Goal: Information Seeking & Learning: Get advice/opinions

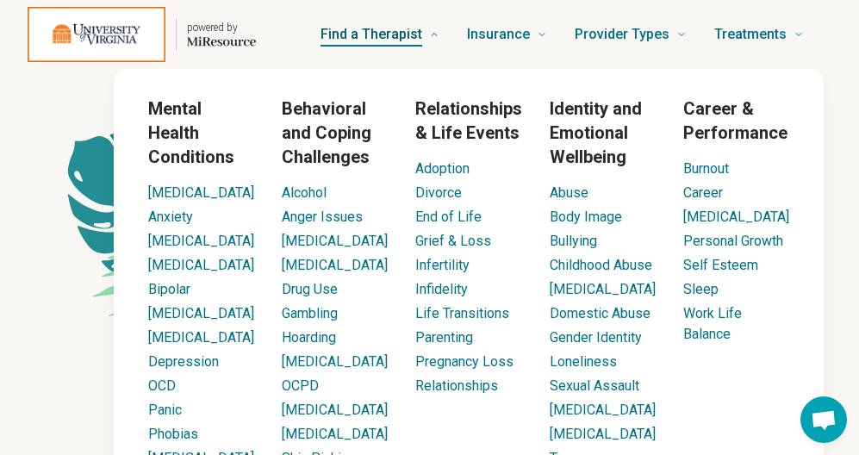
click at [395, 29] on span "Find a Therapist" at bounding box center [371, 34] width 102 height 24
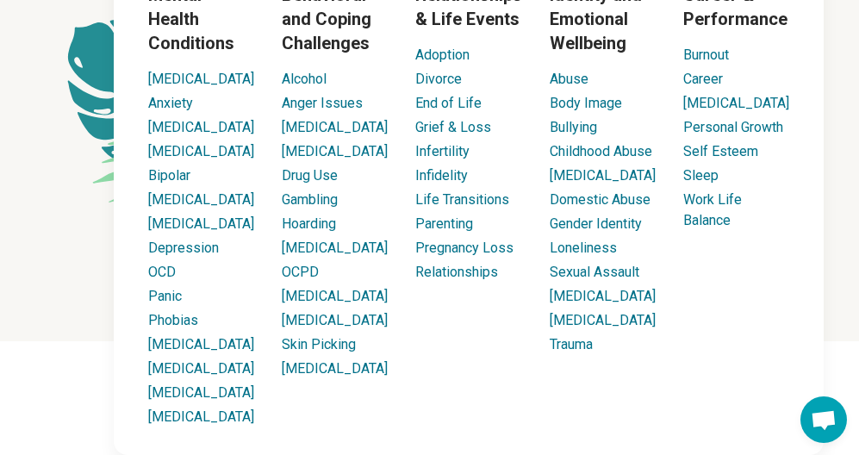
scroll to position [124, 0]
click at [176, 167] on link "Bipolar" at bounding box center [169, 175] width 42 height 16
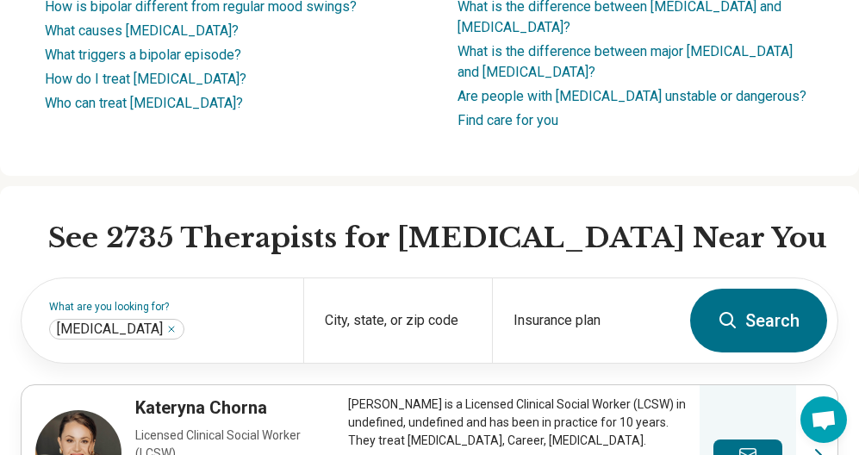
scroll to position [379, 0]
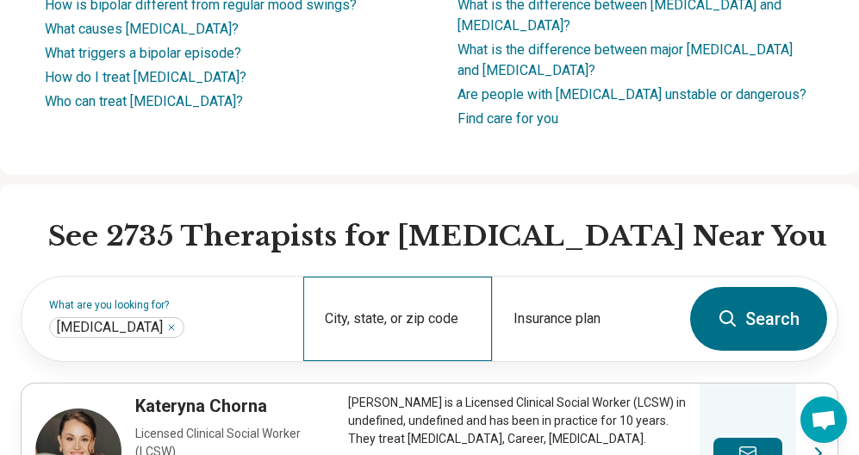
click at [426, 305] on div "City, state, or zip code" at bounding box center [397, 319] width 188 height 84
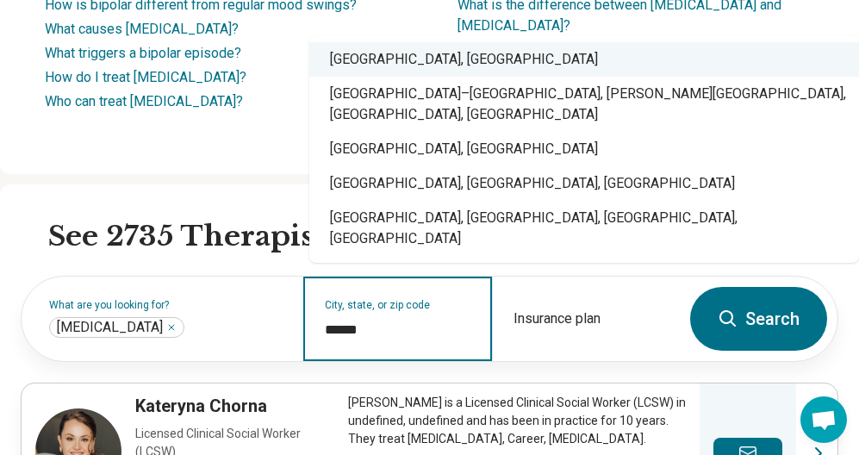
click at [419, 77] on div "Charlottesville, VA" at bounding box center [584, 59] width 550 height 34
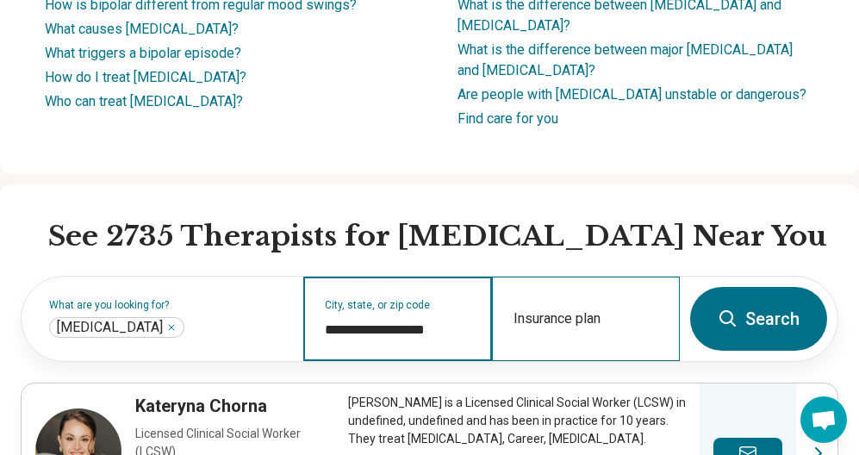
type input "**********"
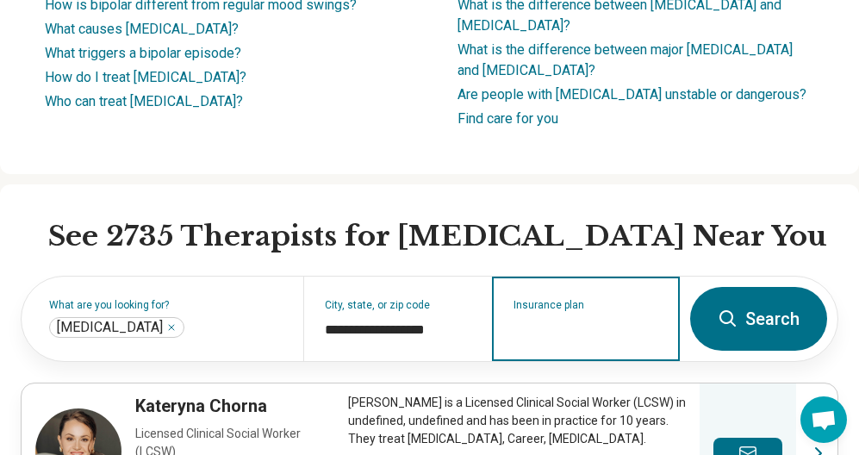
click at [582, 320] on input "Insurance plan" at bounding box center [586, 330] width 146 height 21
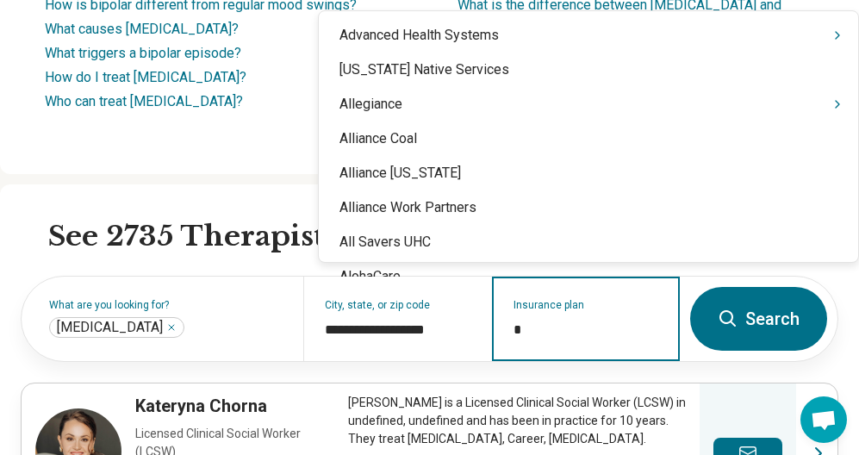
type input "**"
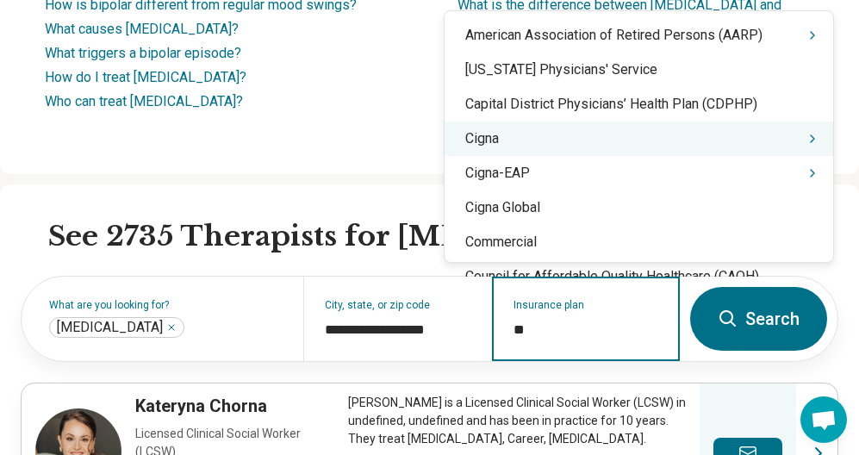
click at [507, 140] on div "Cigna" at bounding box center [638, 138] width 388 height 34
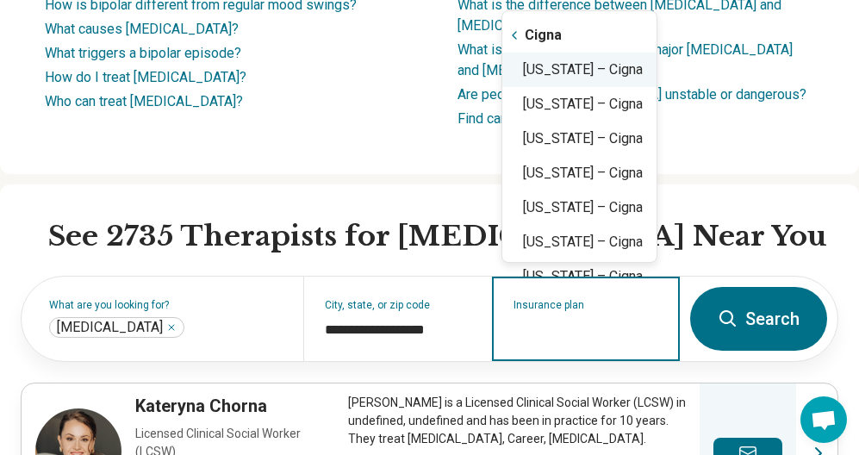
click at [565, 81] on div "Virginia – Cigna" at bounding box center [579, 70] width 154 height 34
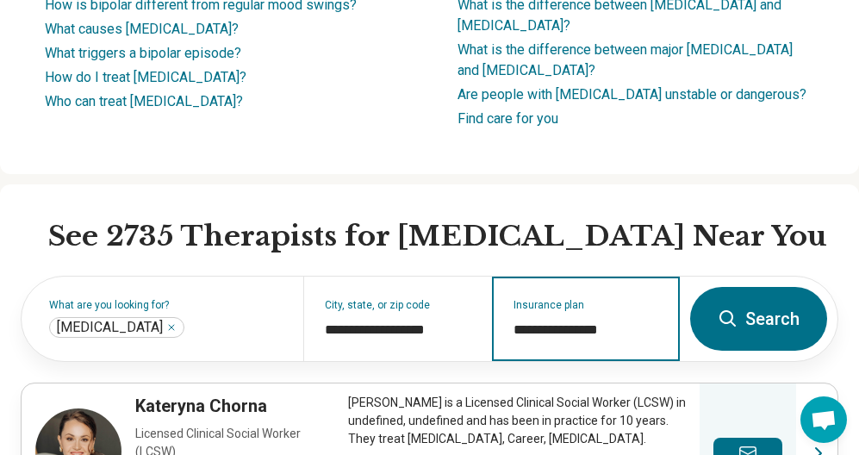
type input "**********"
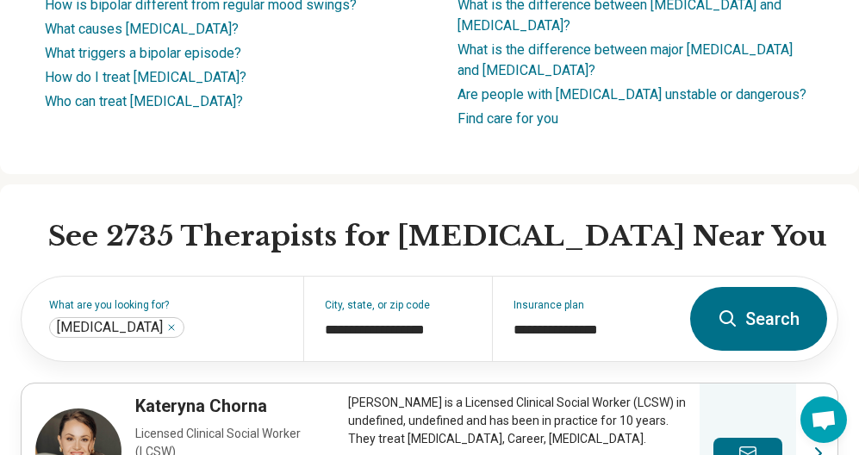
click at [709, 302] on button "Search" at bounding box center [758, 319] width 137 height 64
click at [761, 307] on button "Search" at bounding box center [758, 319] width 137 height 64
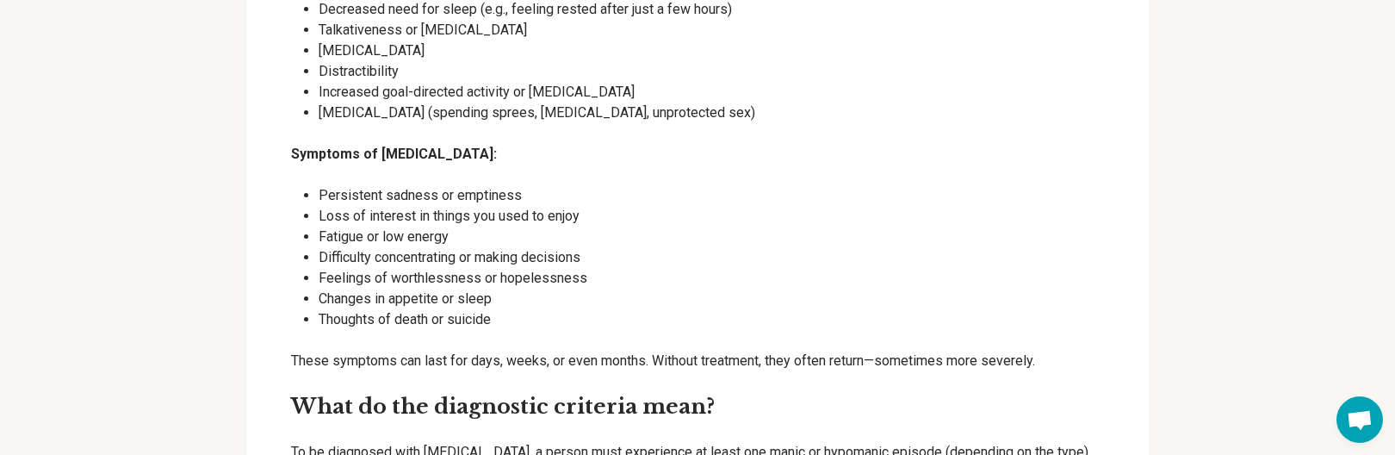
scroll to position [2744, 0]
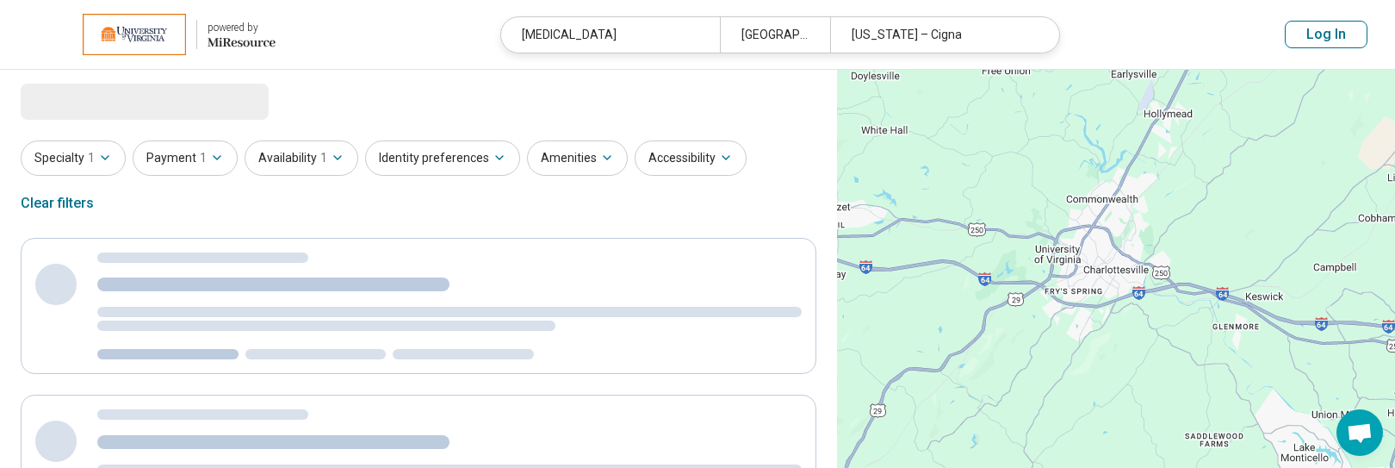
select select "***"
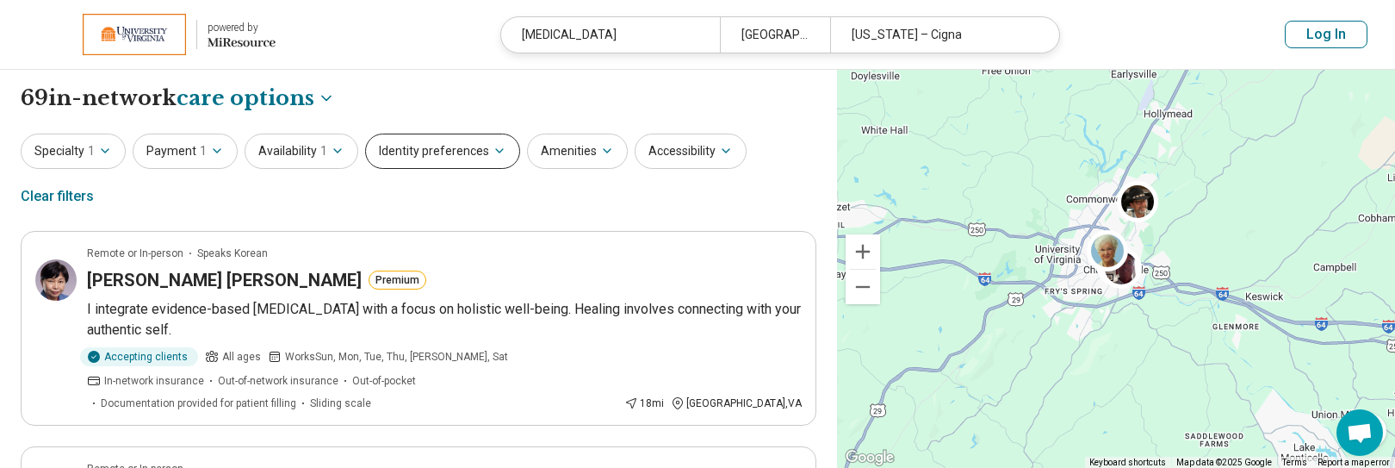
click at [481, 161] on button "Identity preferences" at bounding box center [442, 151] width 155 height 35
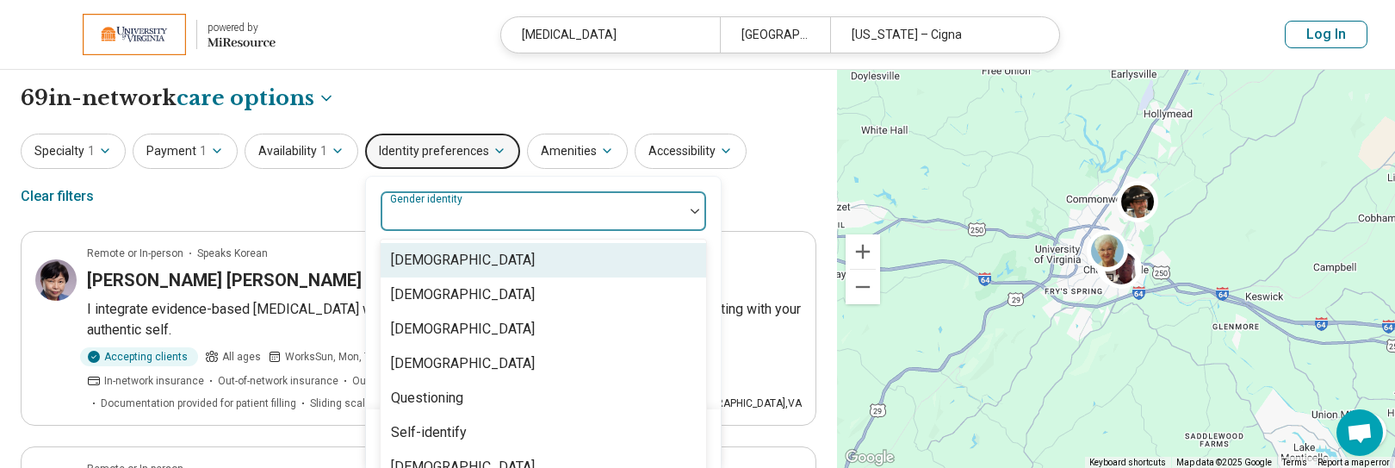
click at [516, 215] on div at bounding box center [532, 218] width 289 height 24
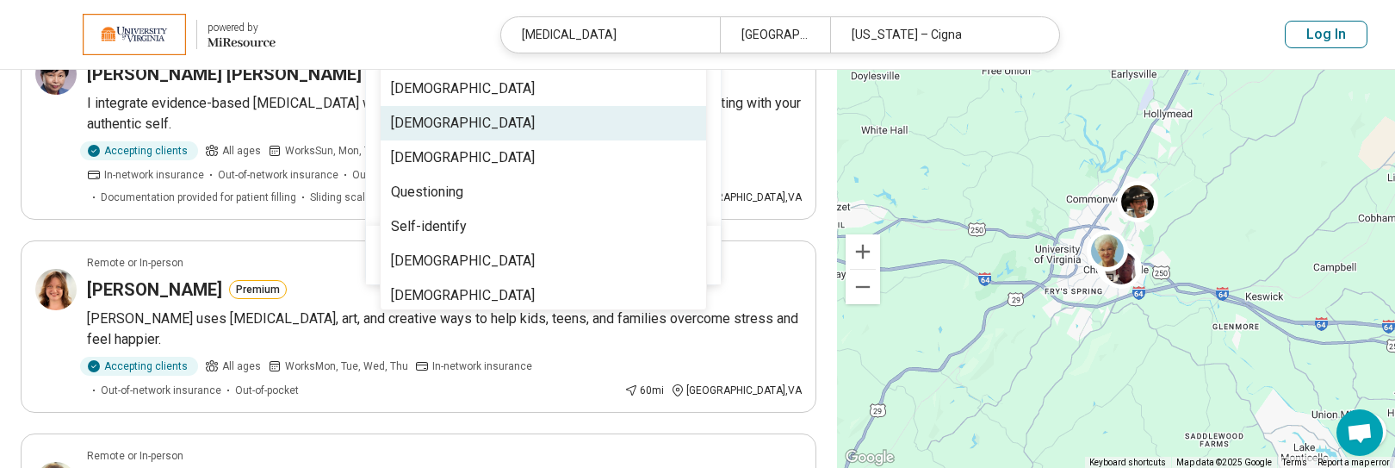
scroll to position [234, 0]
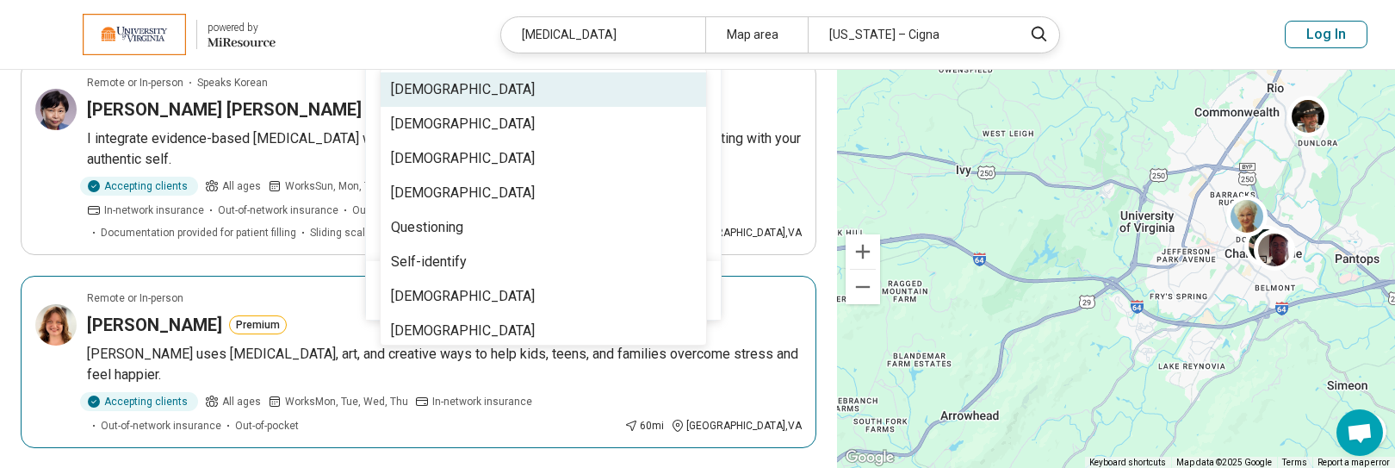
scroll to position [62, 0]
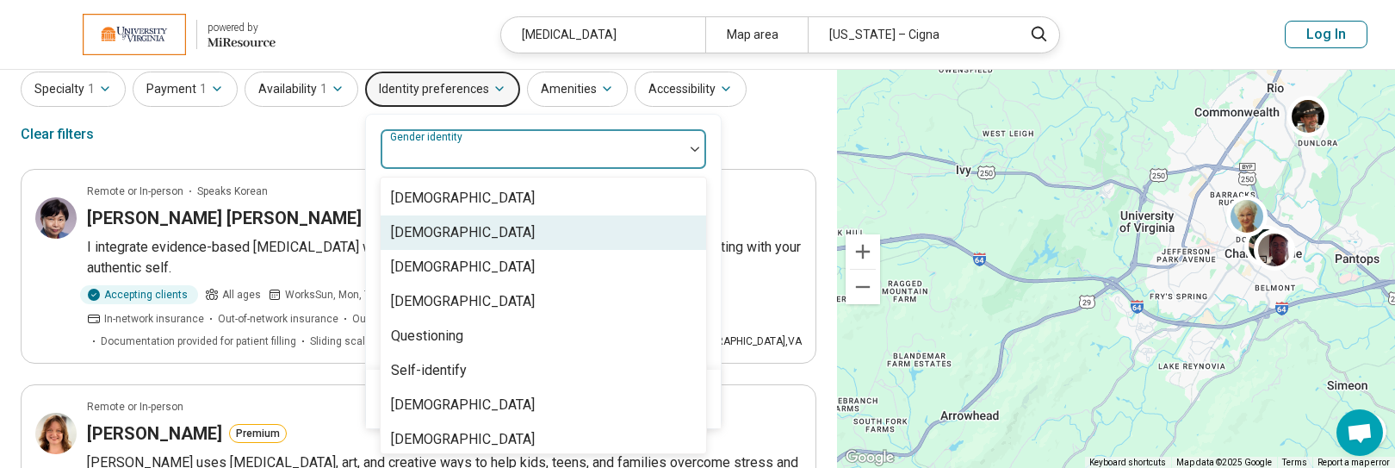
click at [495, 239] on div "[DEMOGRAPHIC_DATA]" at bounding box center [463, 232] width 144 height 21
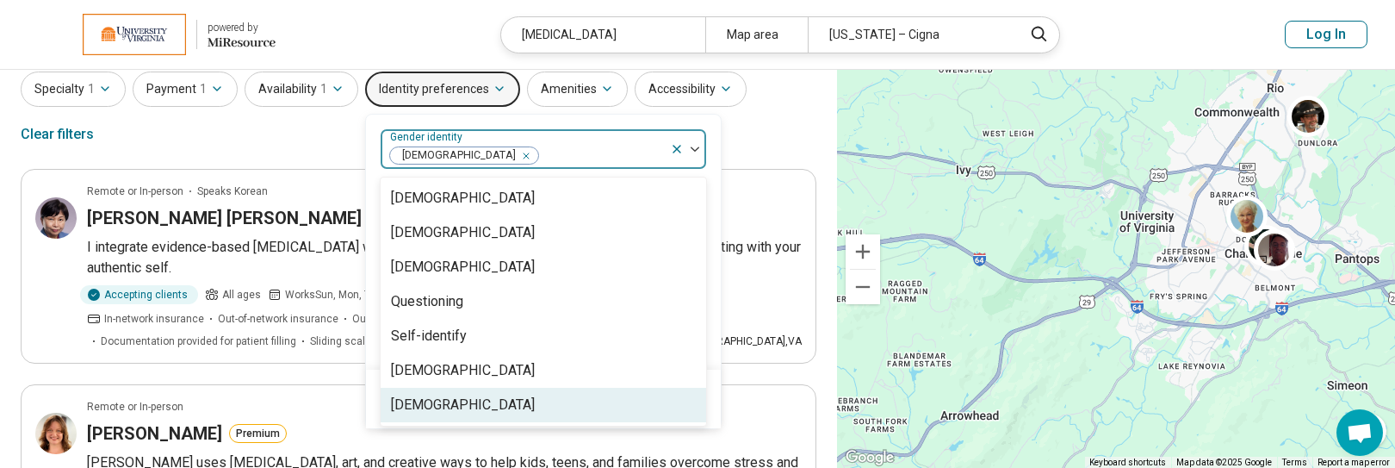
click at [476, 400] on div "Transgender Woman" at bounding box center [463, 405] width 144 height 21
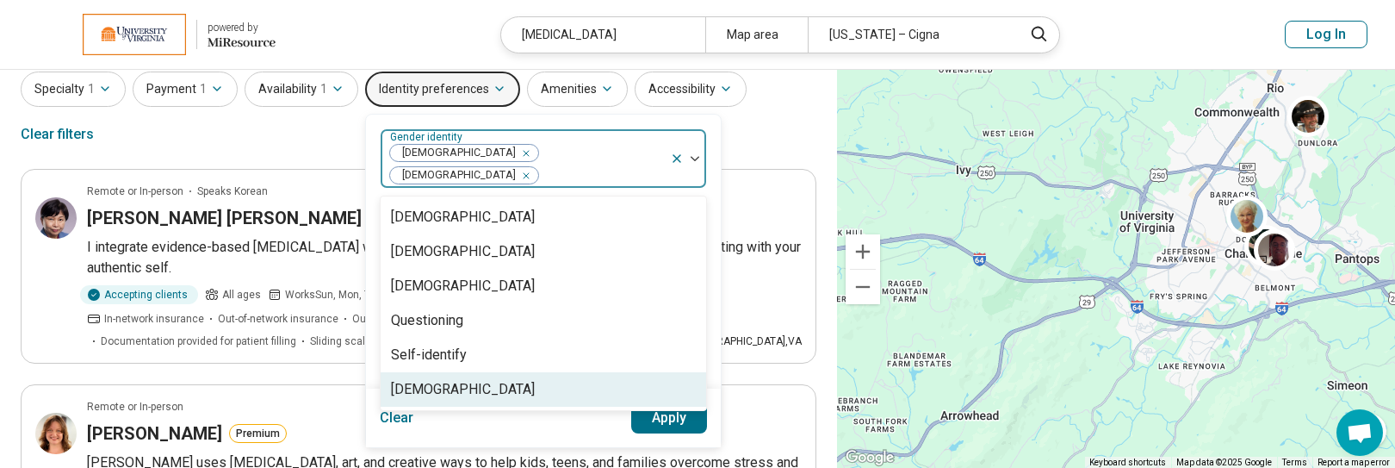
click at [650, 409] on button "Apply" at bounding box center [669, 417] width 77 height 31
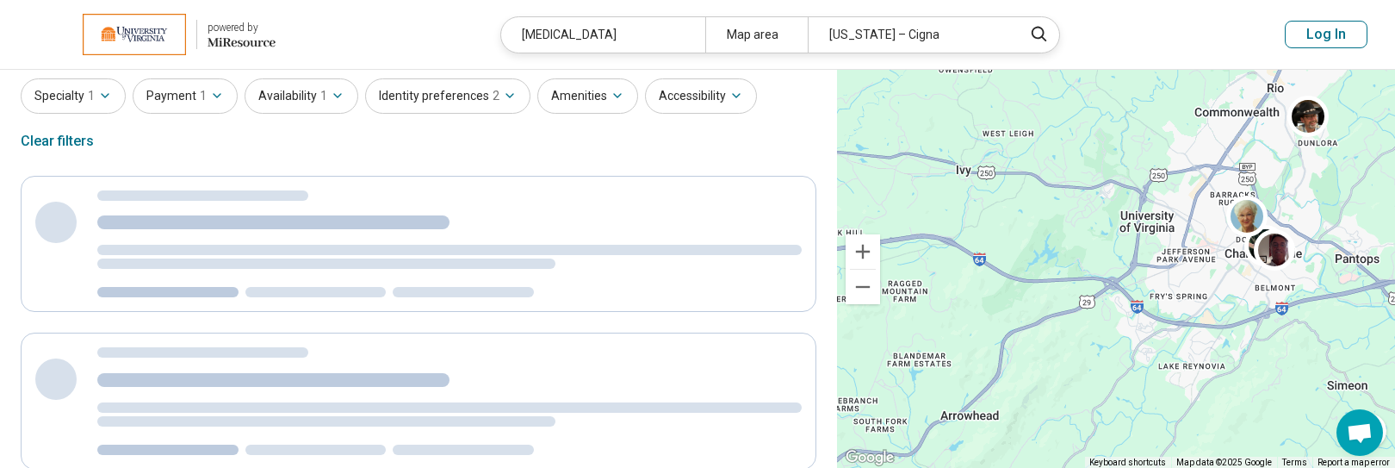
scroll to position [0, 0]
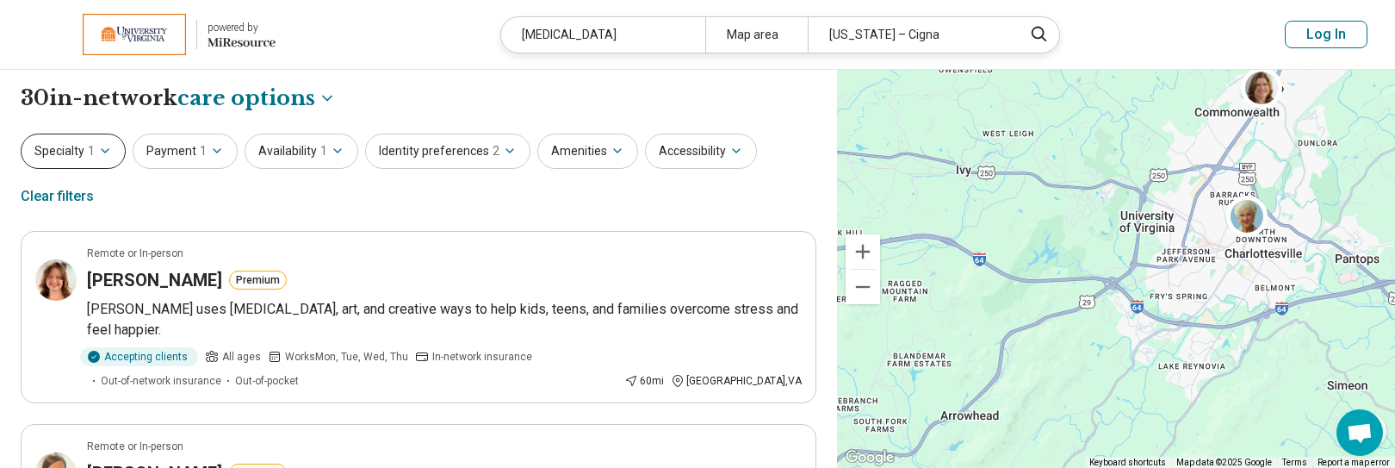
click at [99, 148] on icon "button" at bounding box center [105, 151] width 14 height 14
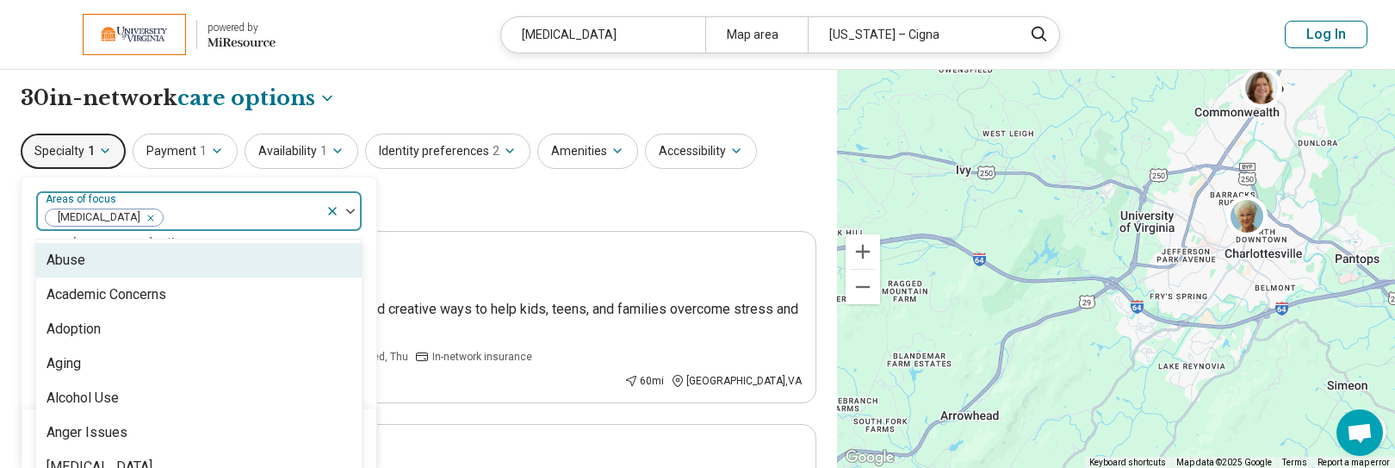
click at [203, 218] on div at bounding box center [242, 218] width 154 height 24
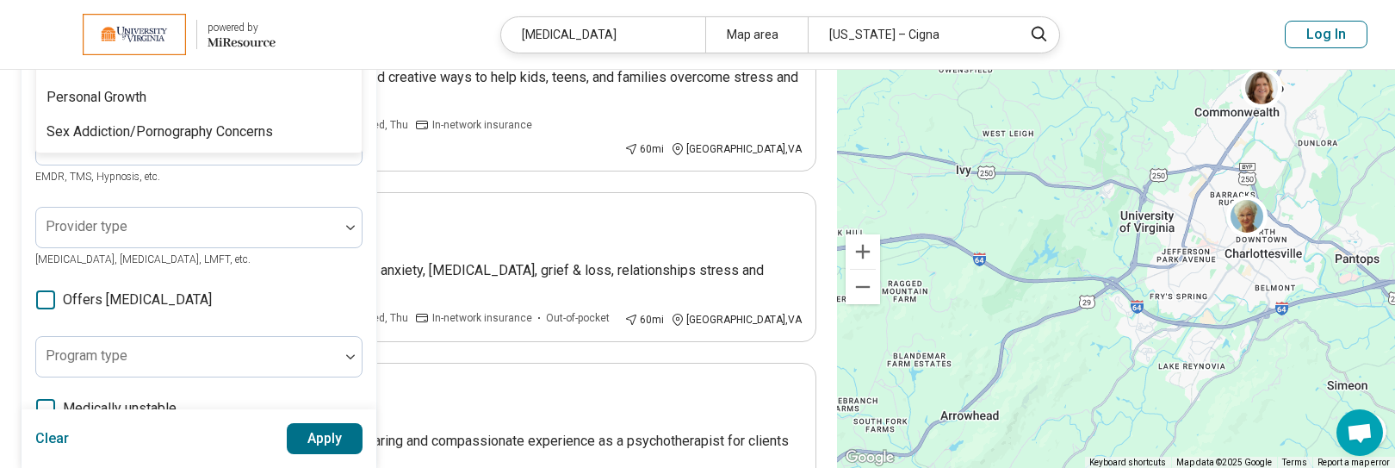
scroll to position [208, 0]
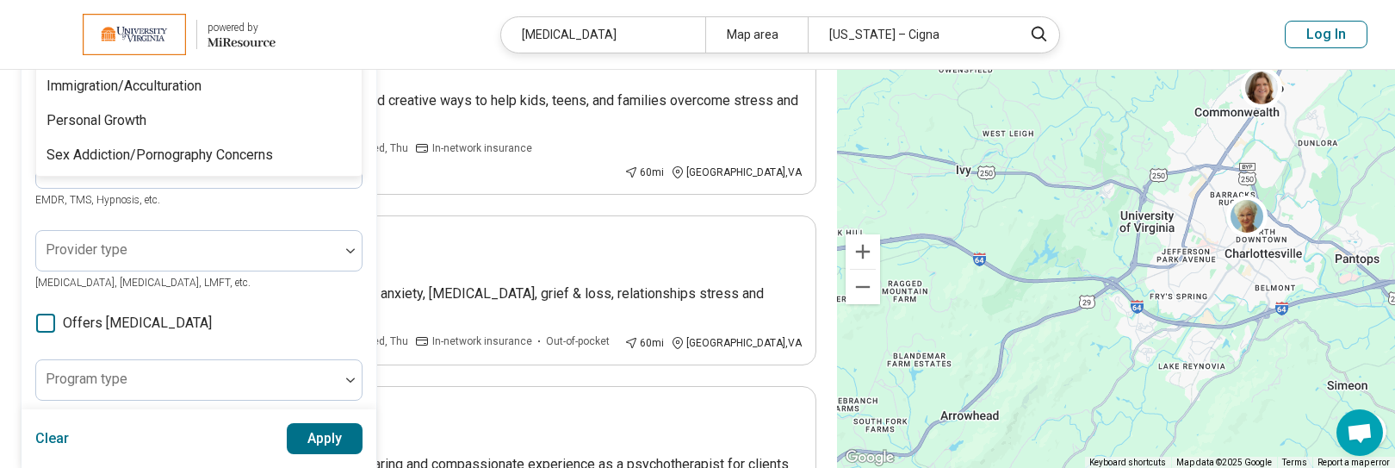
type input "***"
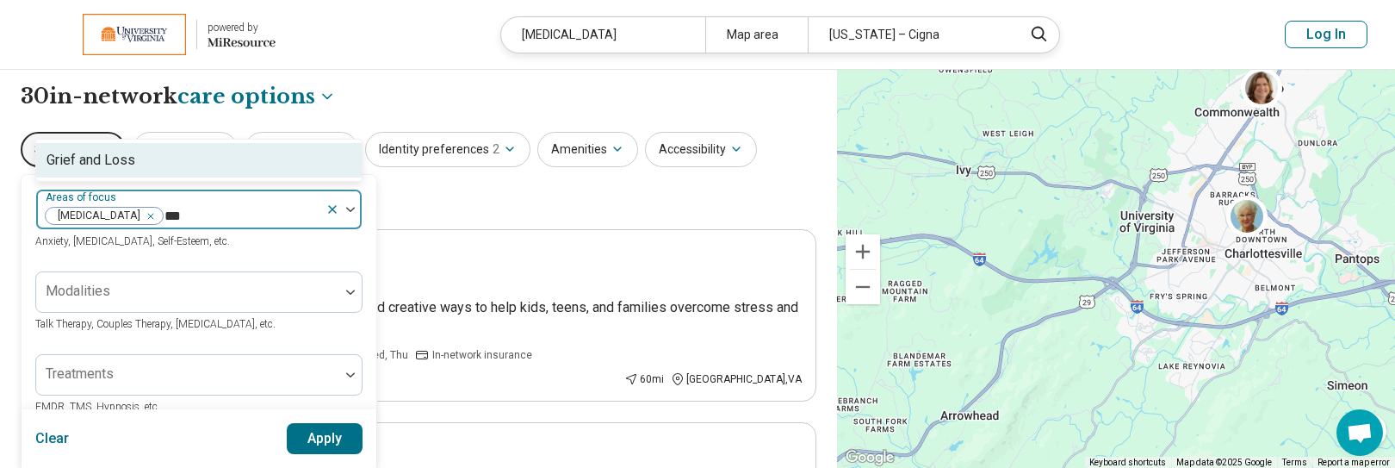
scroll to position [0, 0]
click at [140, 166] on div "Grief and Loss" at bounding box center [199, 162] width 326 height 34
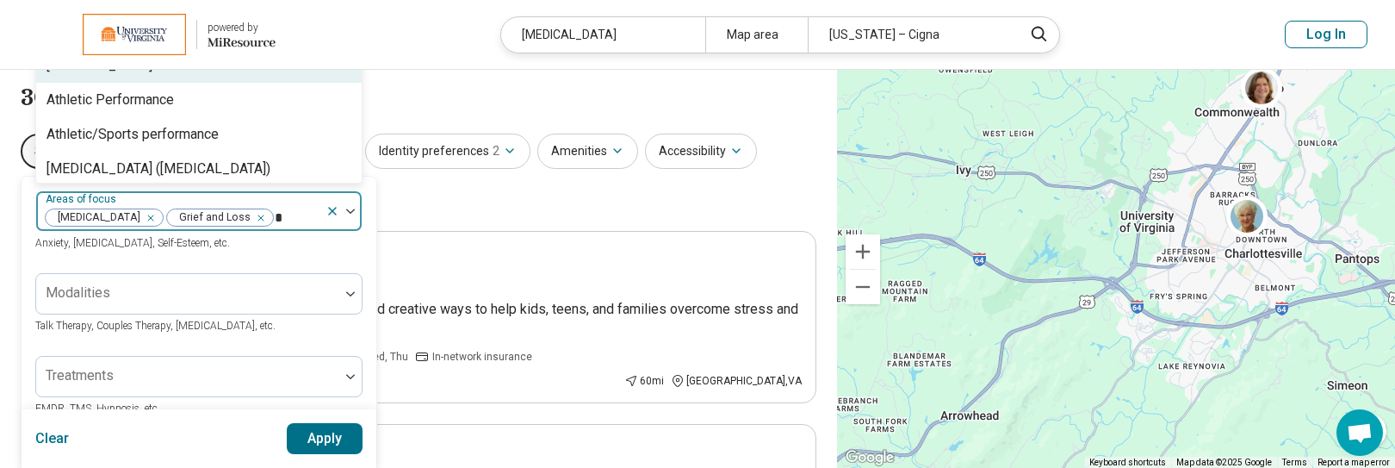
type input "**"
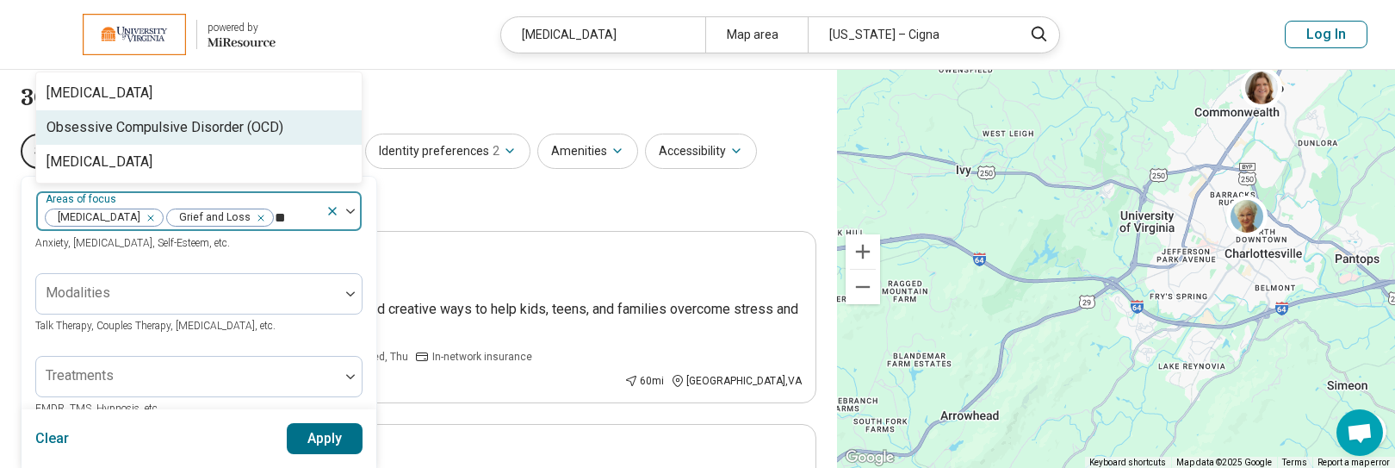
click at [227, 126] on div "Obsessive Compulsive Disorder (OCD)" at bounding box center [165, 127] width 237 height 21
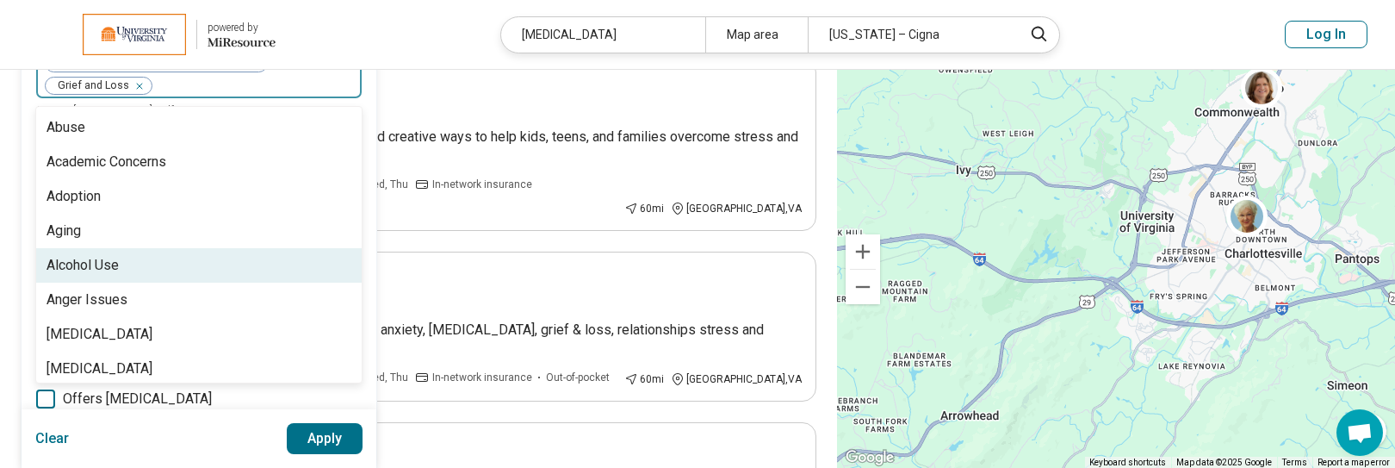
click at [269, 258] on div "Alcohol Use" at bounding box center [199, 265] width 326 height 34
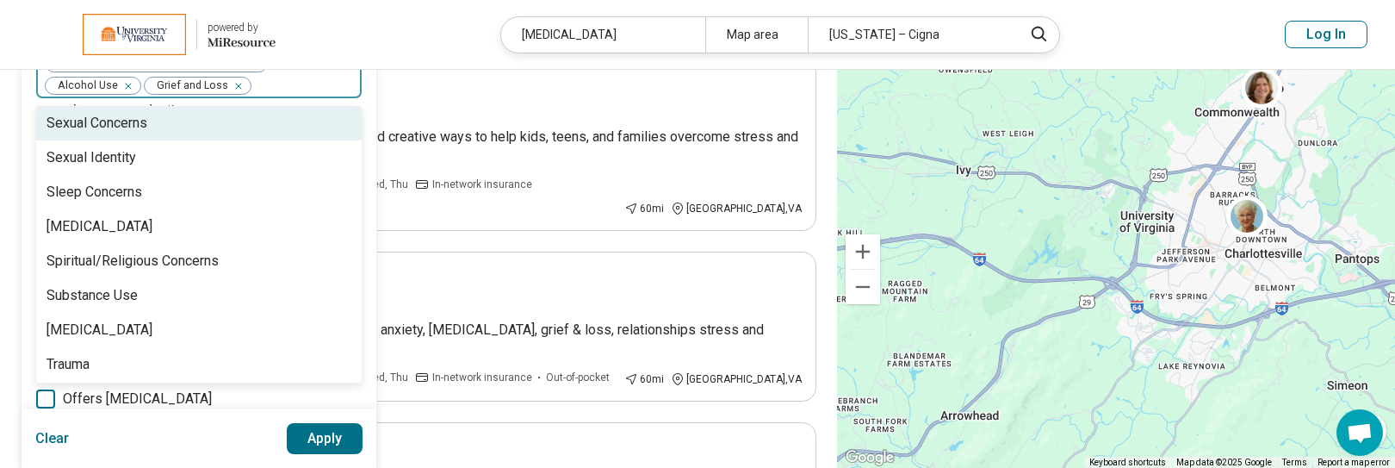
scroll to position [3015, 0]
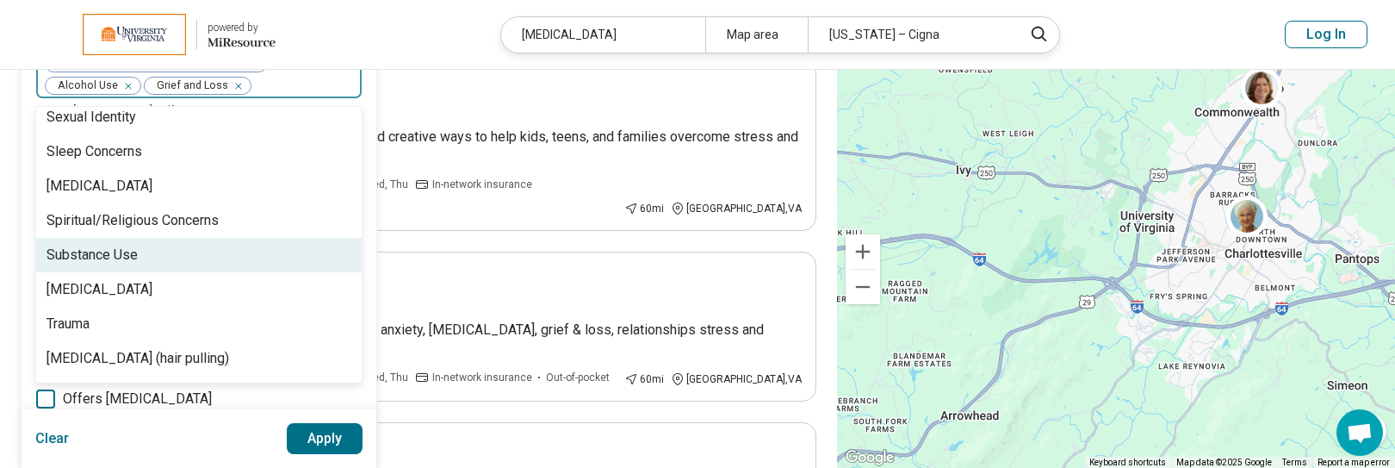
click at [232, 252] on div "Substance Use" at bounding box center [199, 255] width 326 height 34
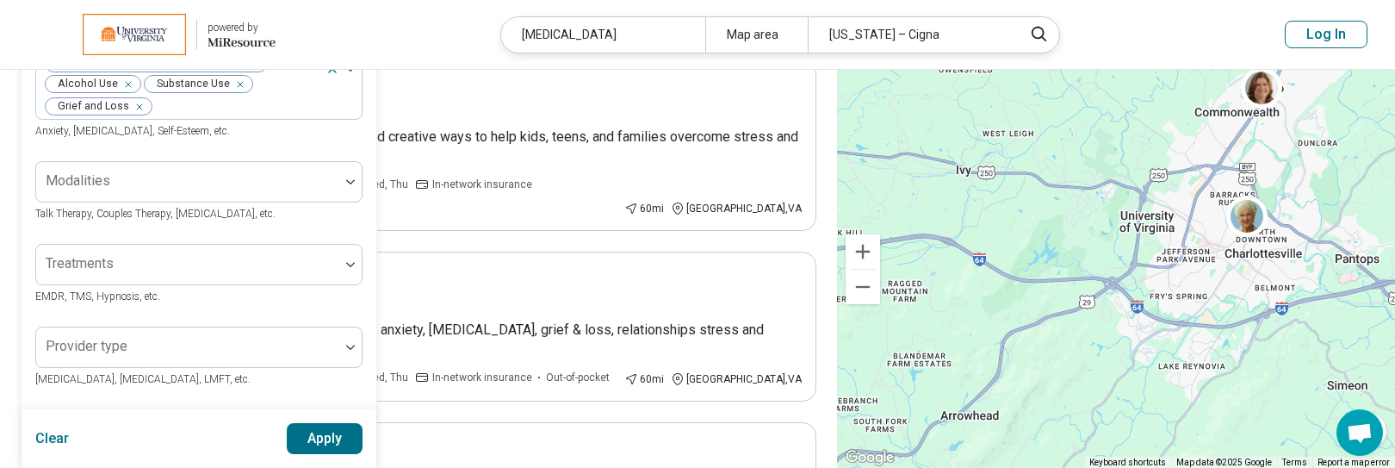
click at [314, 440] on button "Apply" at bounding box center [325, 438] width 77 height 31
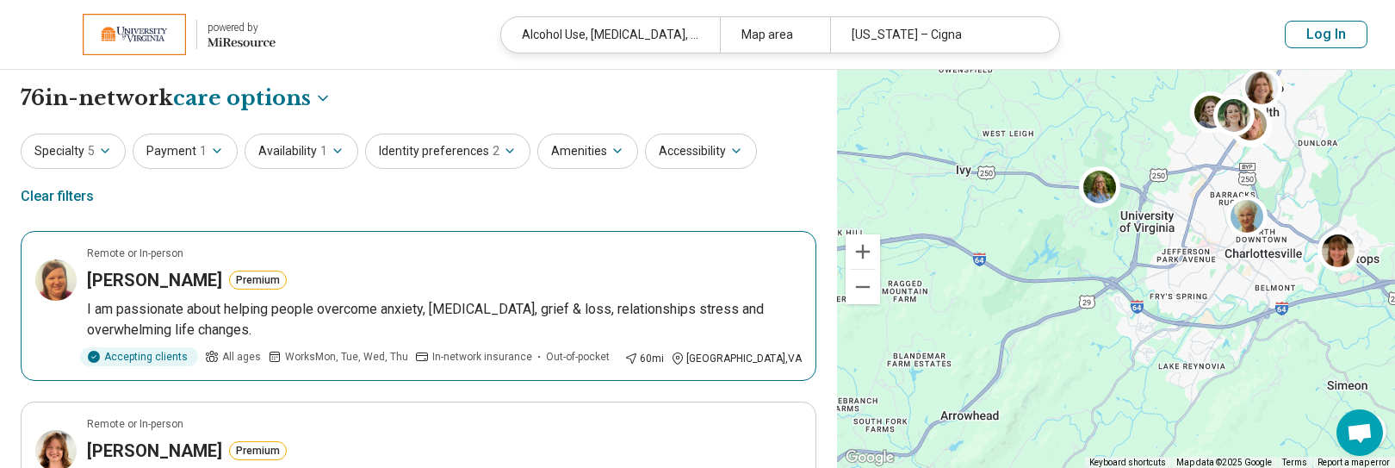
click at [602, 289] on div "Ruth Saunders Premium" at bounding box center [444, 280] width 715 height 24
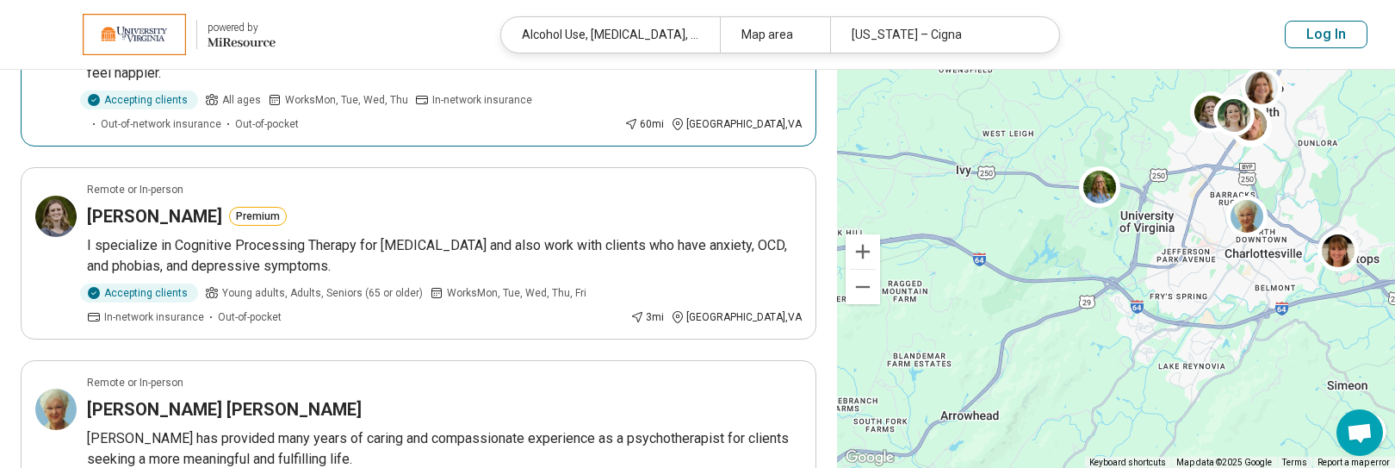
scroll to position [431, 0]
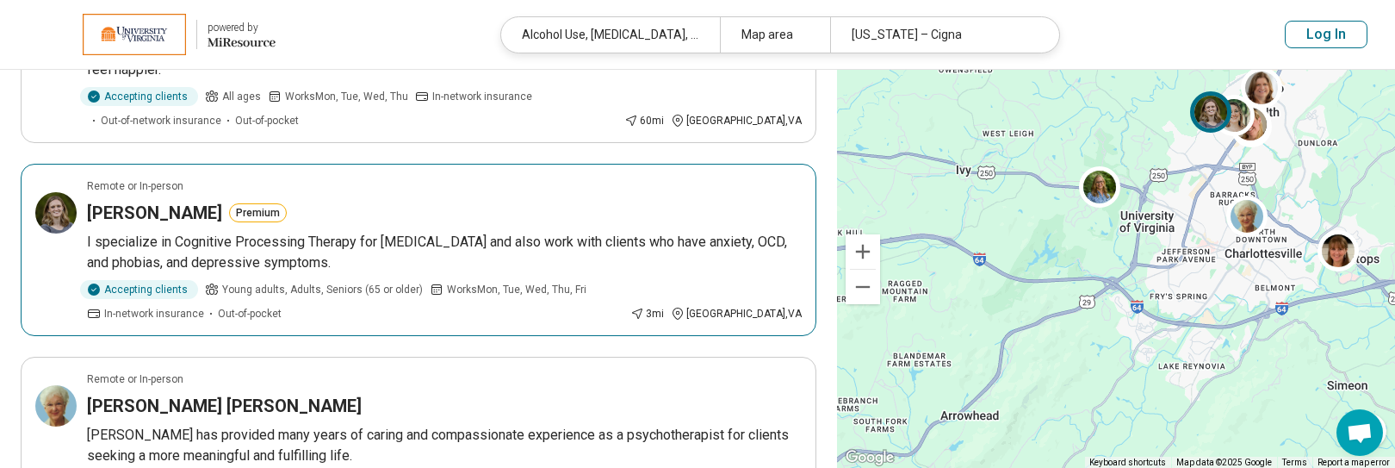
click at [636, 236] on p "I specialize in Cognitive Processing Therapy for PTSD and also work with client…" at bounding box center [444, 252] width 715 height 41
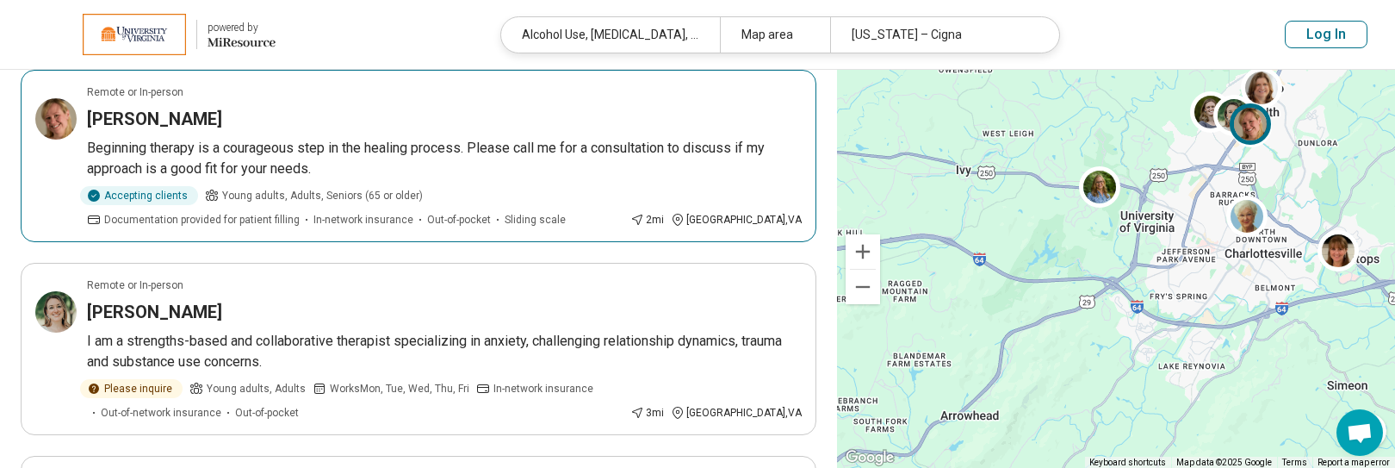
scroll to position [1378, 0]
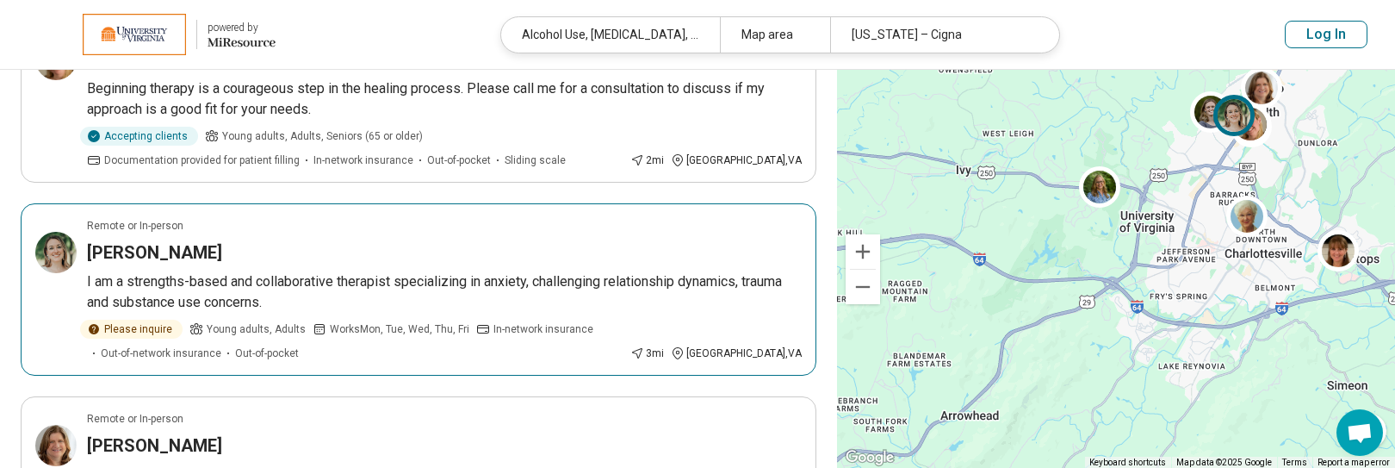
click at [611, 271] on p "I am a strengths-based and collaborative therapist specializing in anxiety, cha…" at bounding box center [444, 291] width 715 height 41
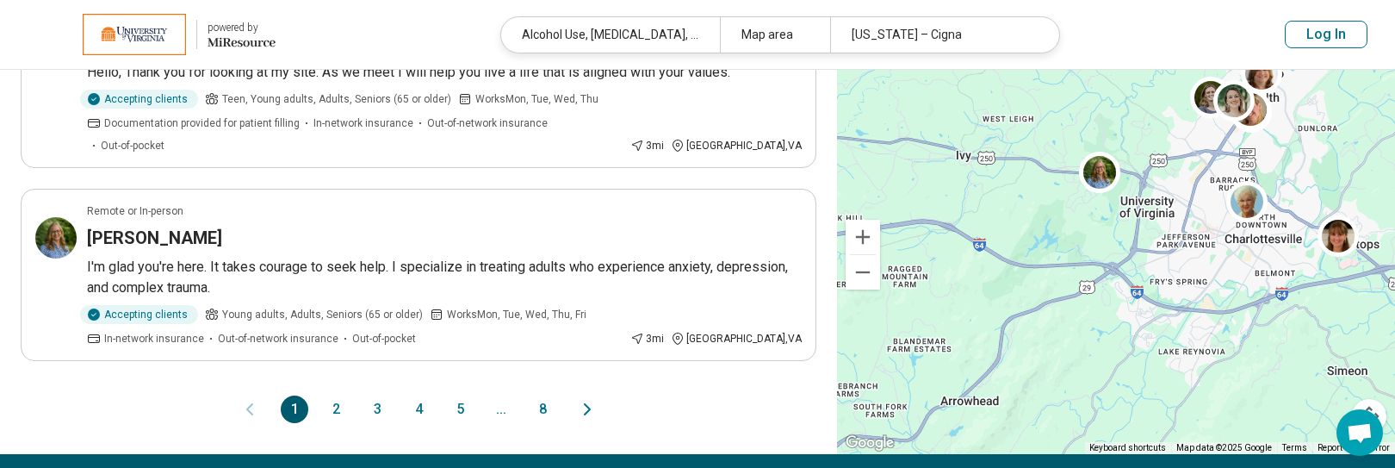
scroll to position [1809, 0]
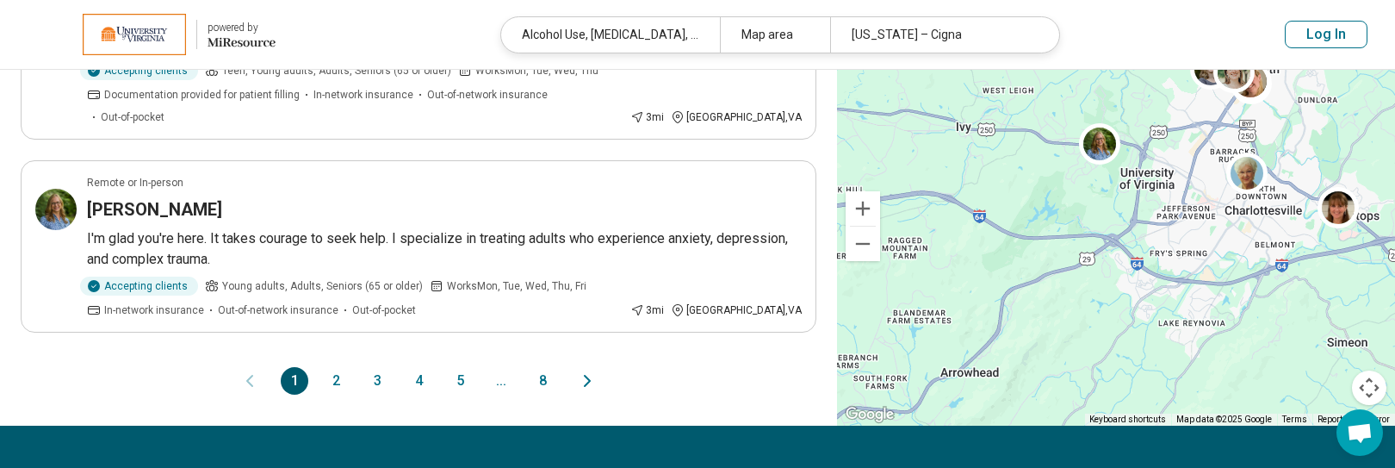
click at [333, 367] on button "2" at bounding box center [336, 381] width 28 height 28
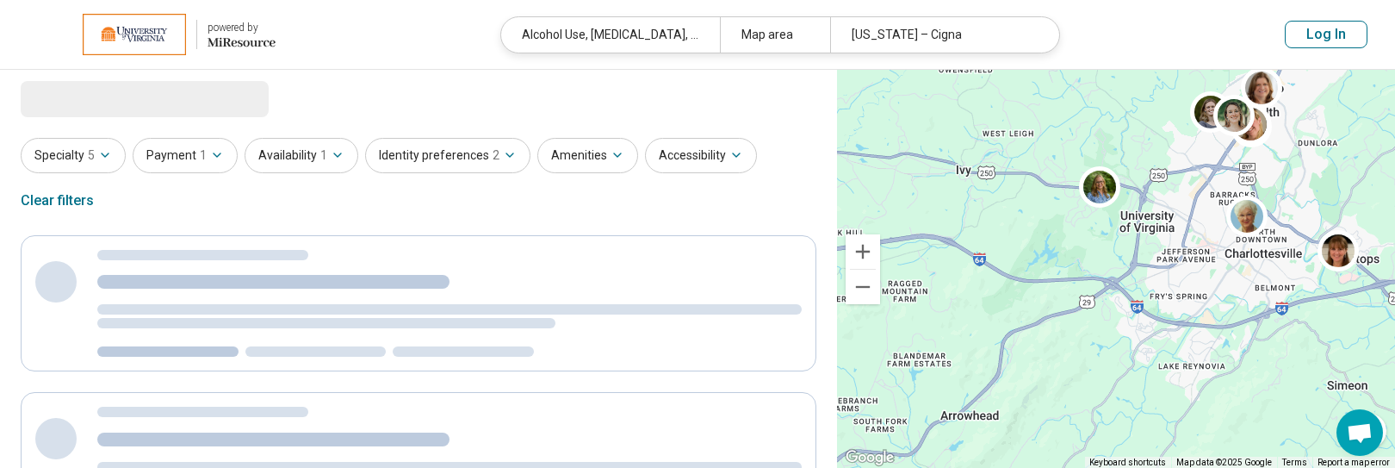
scroll to position [0, 0]
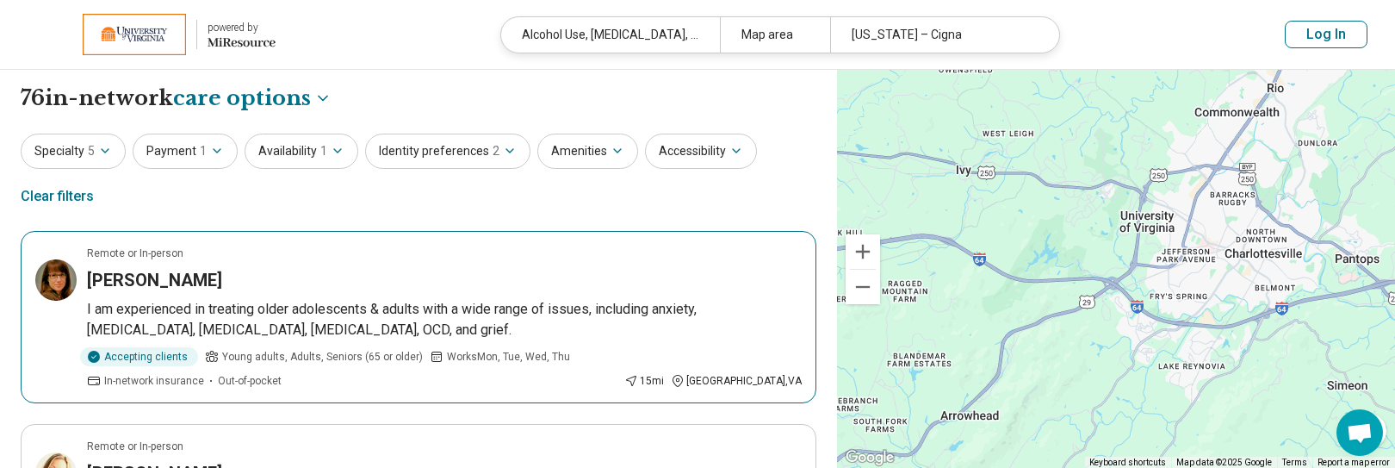
click at [566, 314] on p "I am experienced in treating older adolescents & adults with a wide range of is…" at bounding box center [444, 319] width 715 height 41
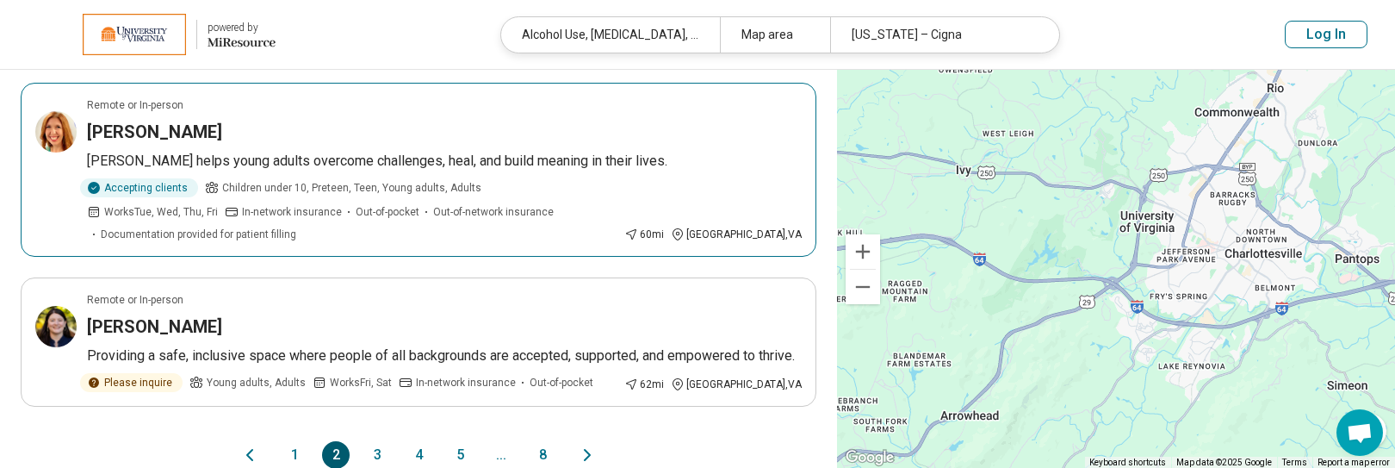
scroll to position [1637, 0]
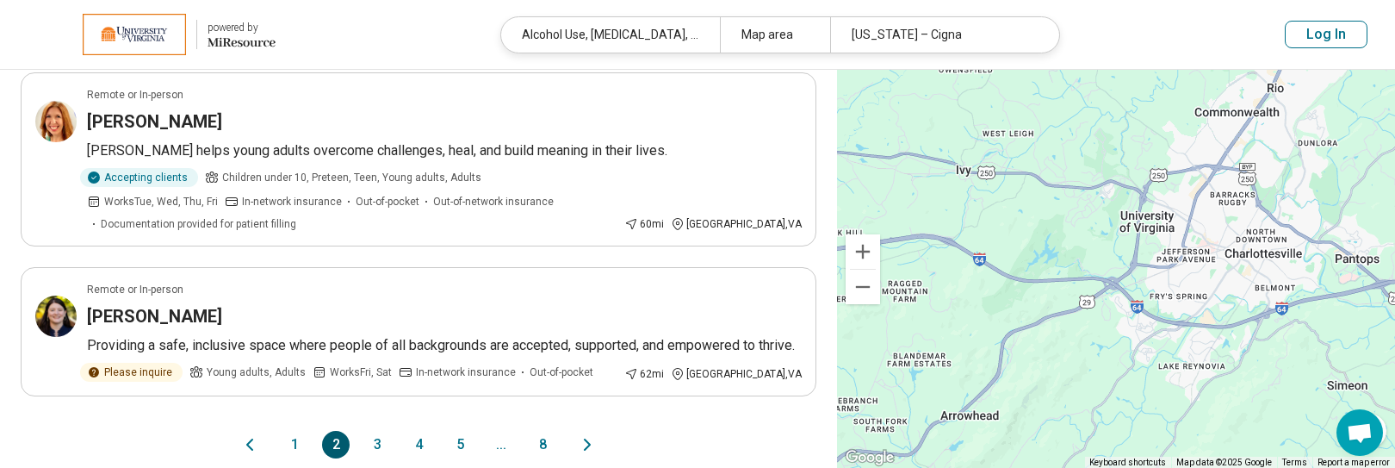
click at [596, 434] on icon "Next page" at bounding box center [587, 444] width 21 height 21
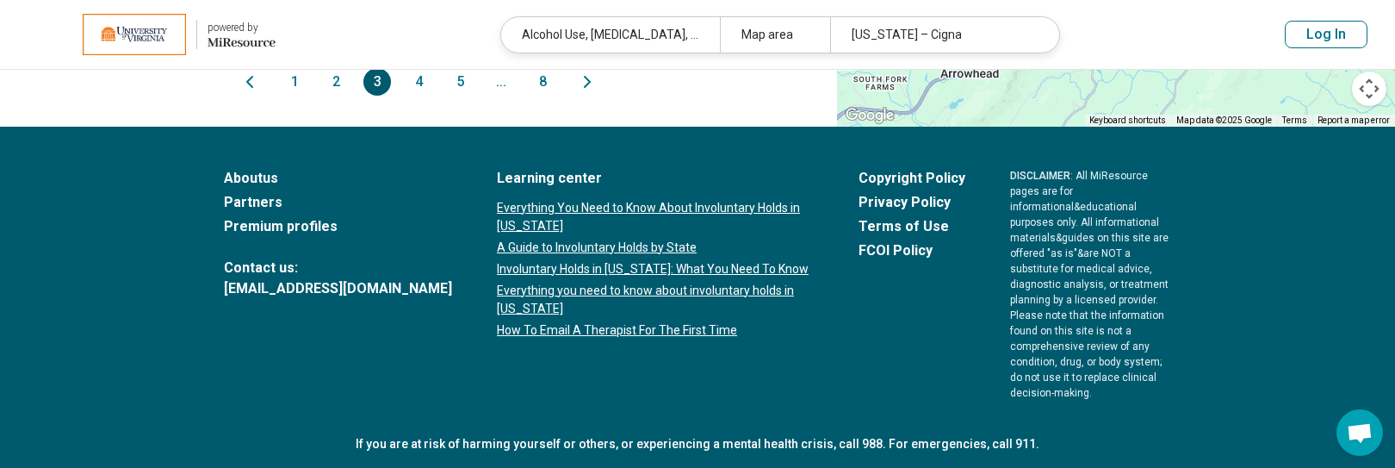
scroll to position [1572, 0]
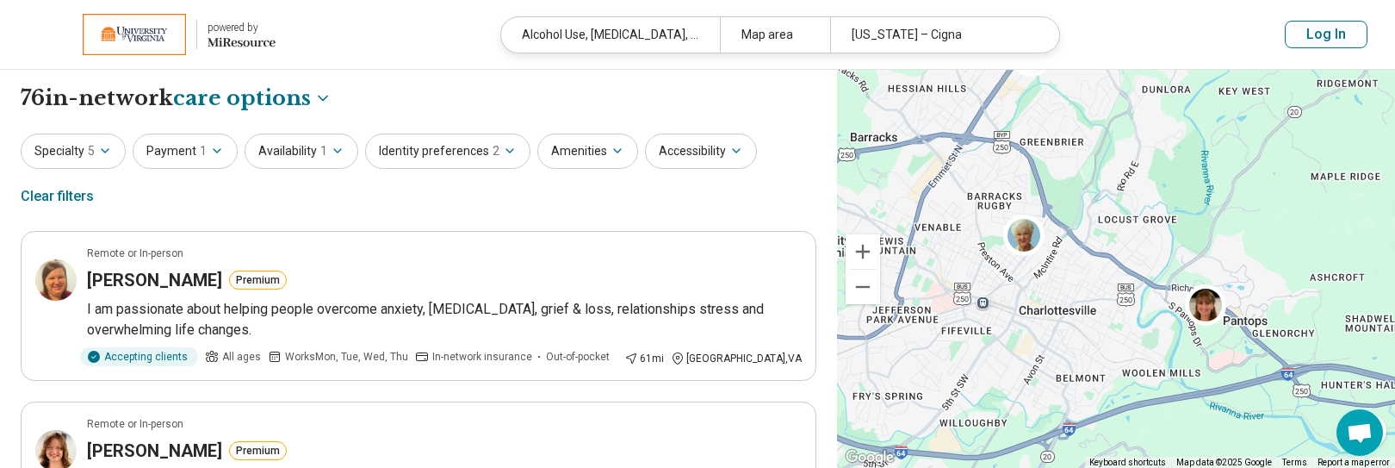
drag, startPoint x: 1239, startPoint y: 290, endPoint x: 999, endPoint y: 419, distance: 271.7
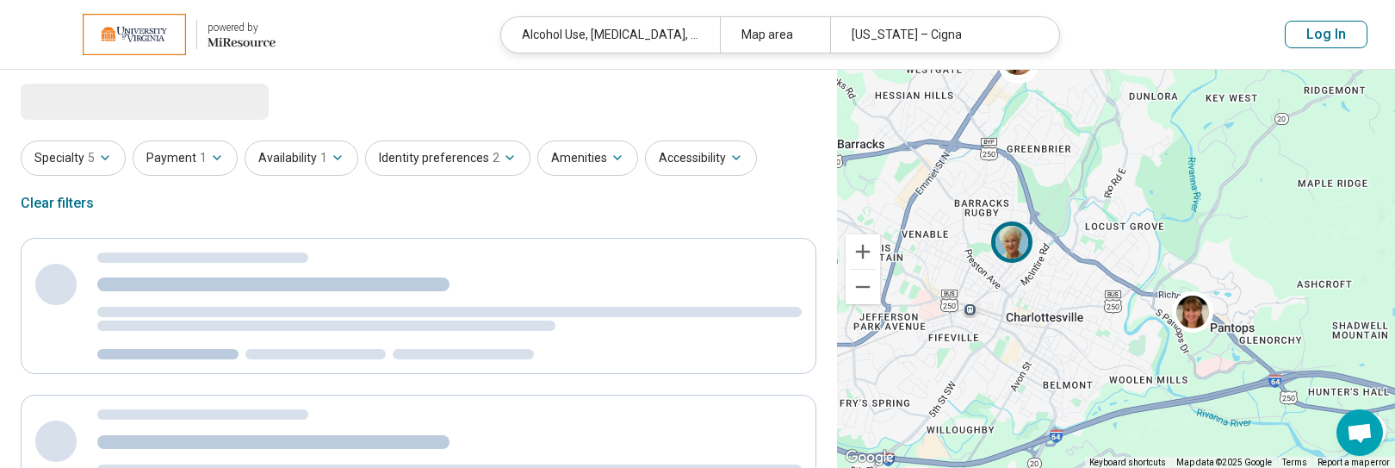
select select "***"
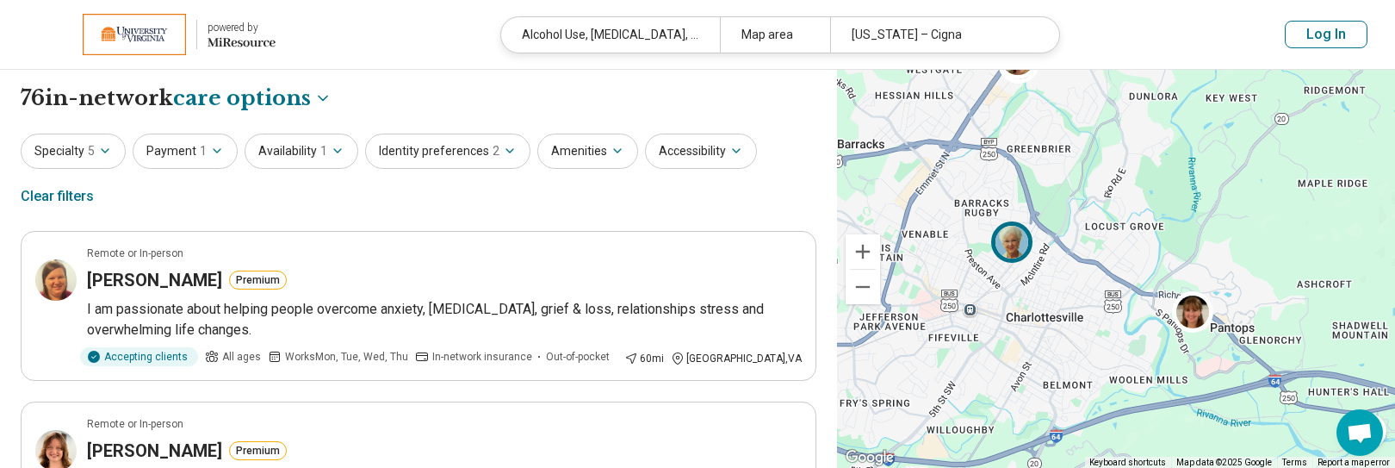
click at [871, 239] on img at bounding box center [1011, 241] width 41 height 41
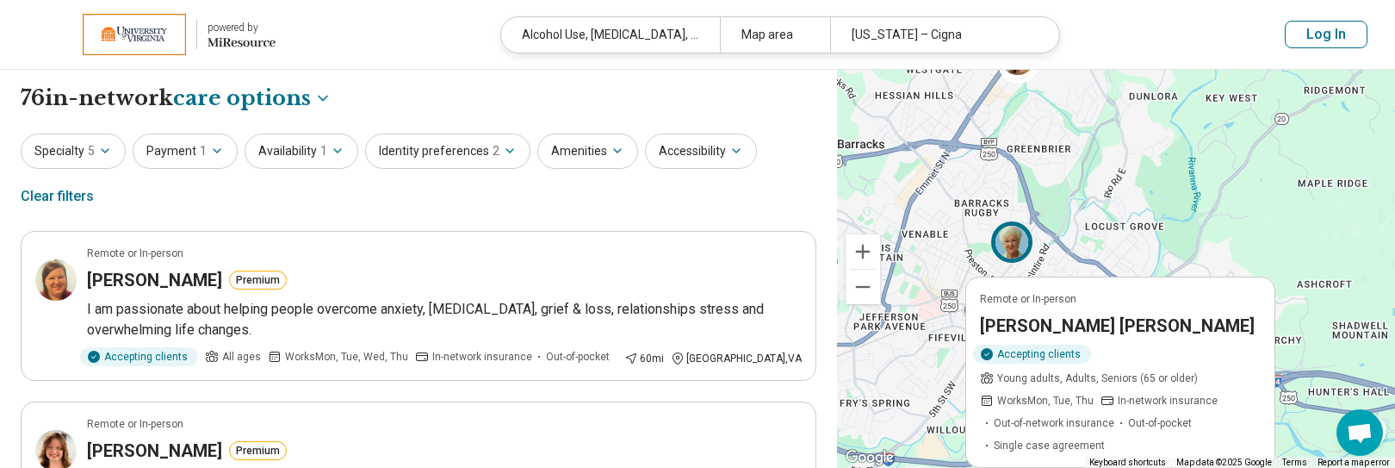
click at [871, 325] on h3 "Carol Carruthers Sims" at bounding box center [1117, 326] width 275 height 24
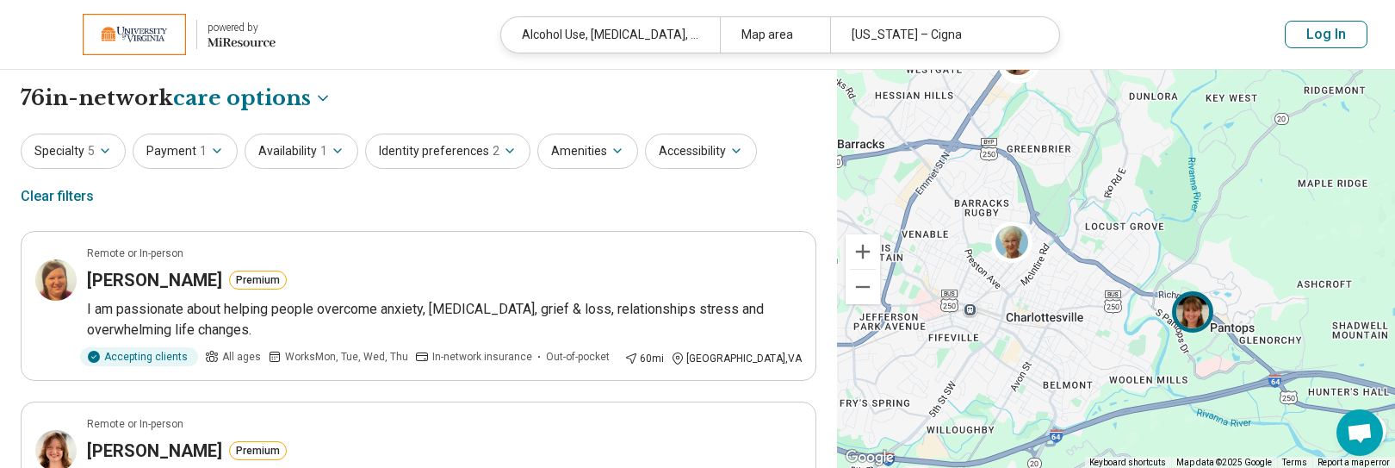
click at [871, 304] on img at bounding box center [1192, 311] width 41 height 41
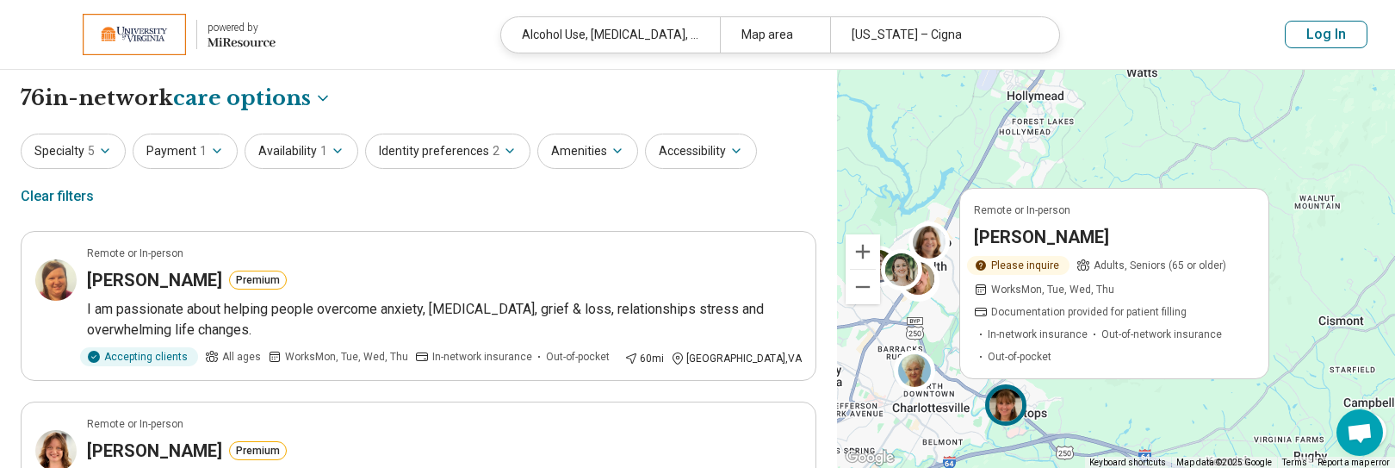
drag, startPoint x: 1001, startPoint y: 235, endPoint x: 878, endPoint y: 320, distance: 149.3
click at [871, 320] on div "2 Remote or In-person Terry Muller Please inquire Adults, Seniors (65 or older)…" at bounding box center [1116, 269] width 558 height 399
click at [871, 265] on img at bounding box center [901, 269] width 41 height 41
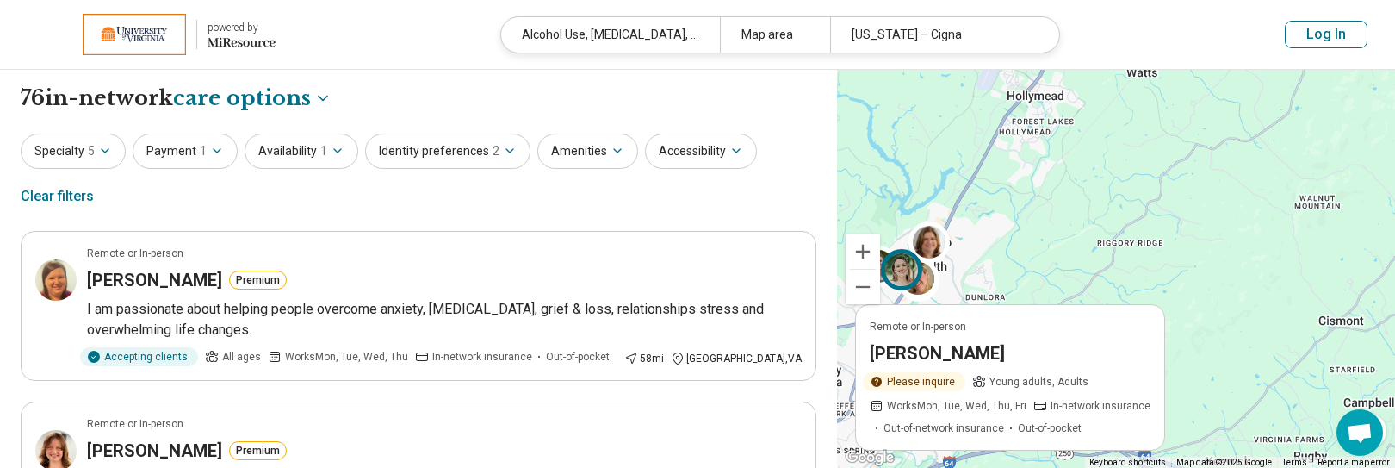
click at [871, 289] on div "Remote or In-person Kelli Robertson Please inquire Young adults, Adults Works M…" at bounding box center [906, 274] width 50 height 50
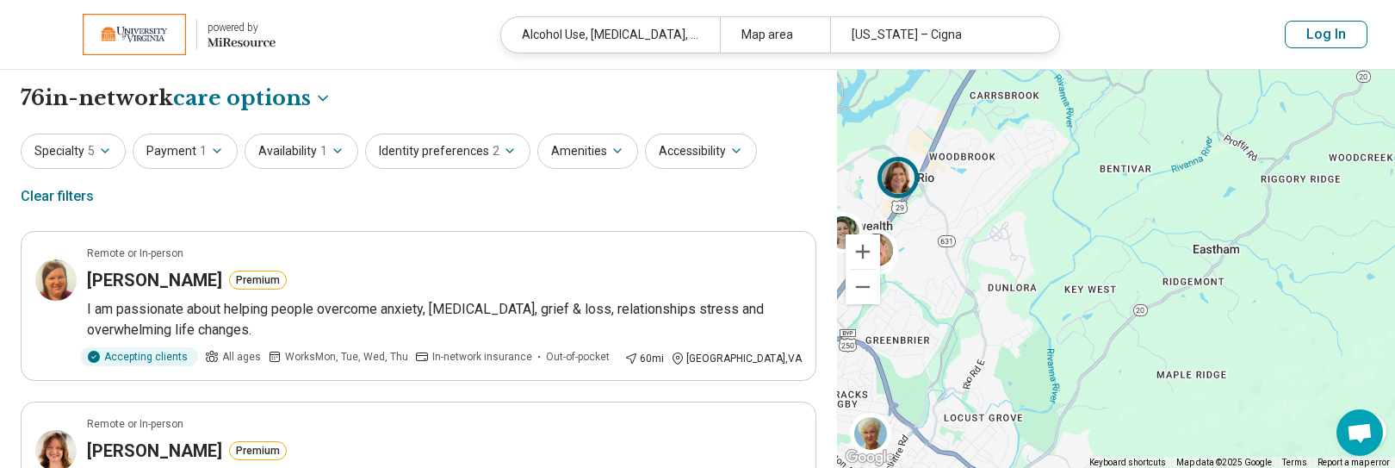
click at [871, 190] on img at bounding box center [898, 177] width 41 height 41
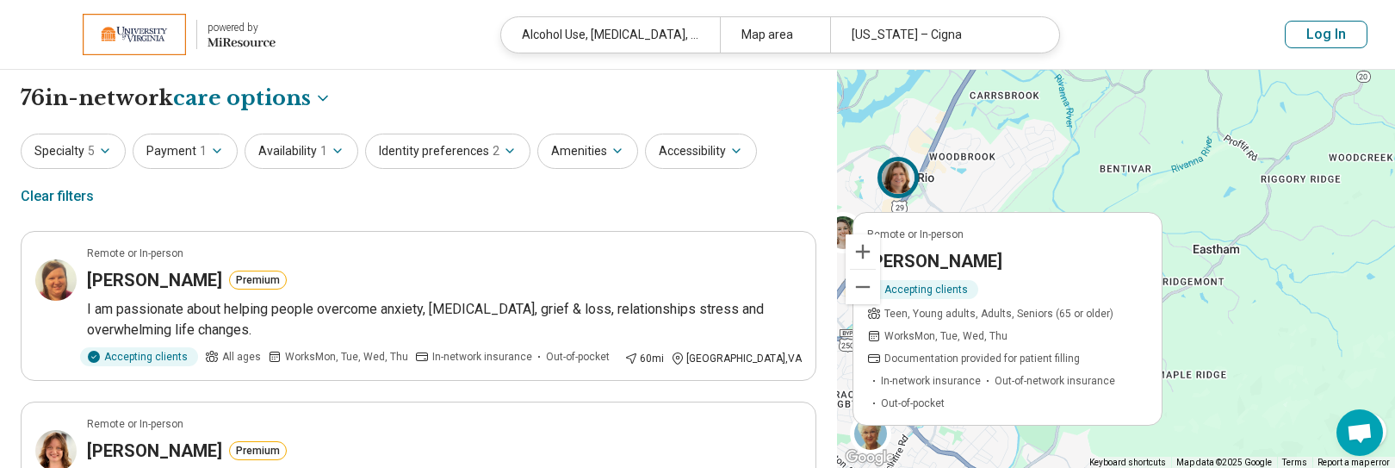
click at [871, 264] on h3 "Frances Ingram" at bounding box center [934, 261] width 135 height 24
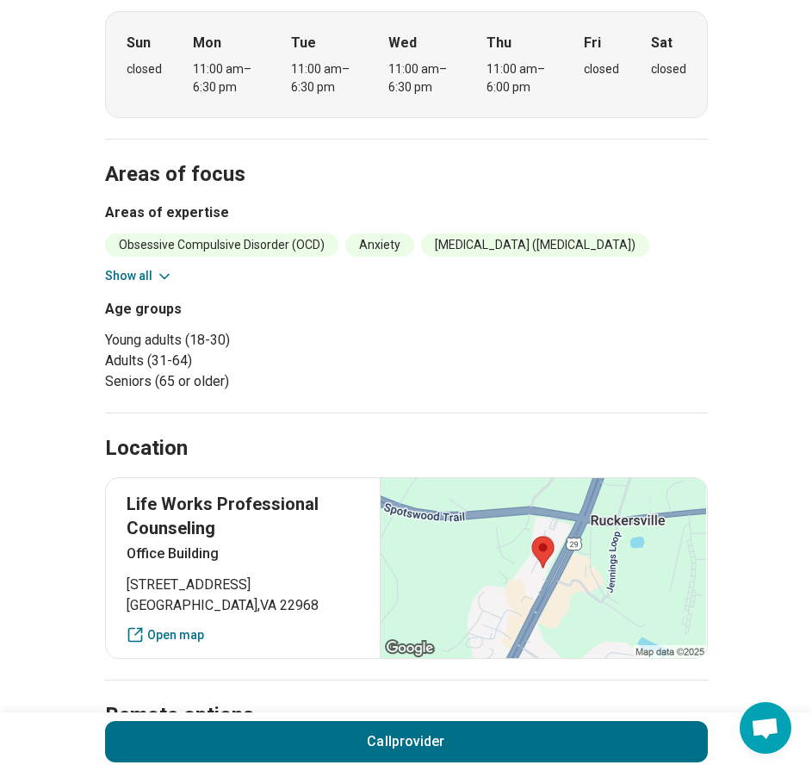
scroll to position [603, 0]
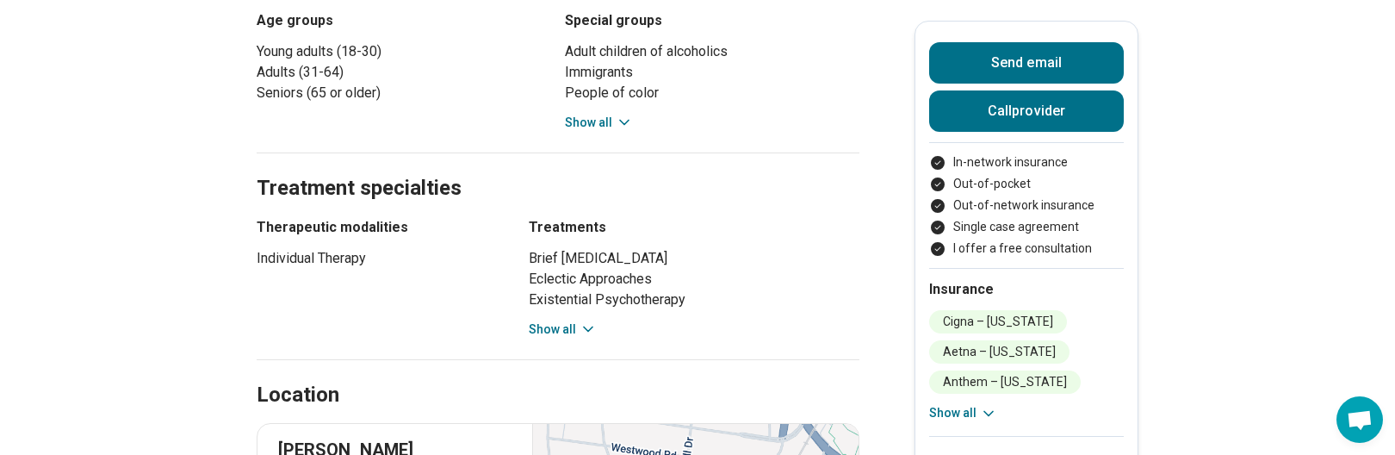
scroll to position [1120, 0]
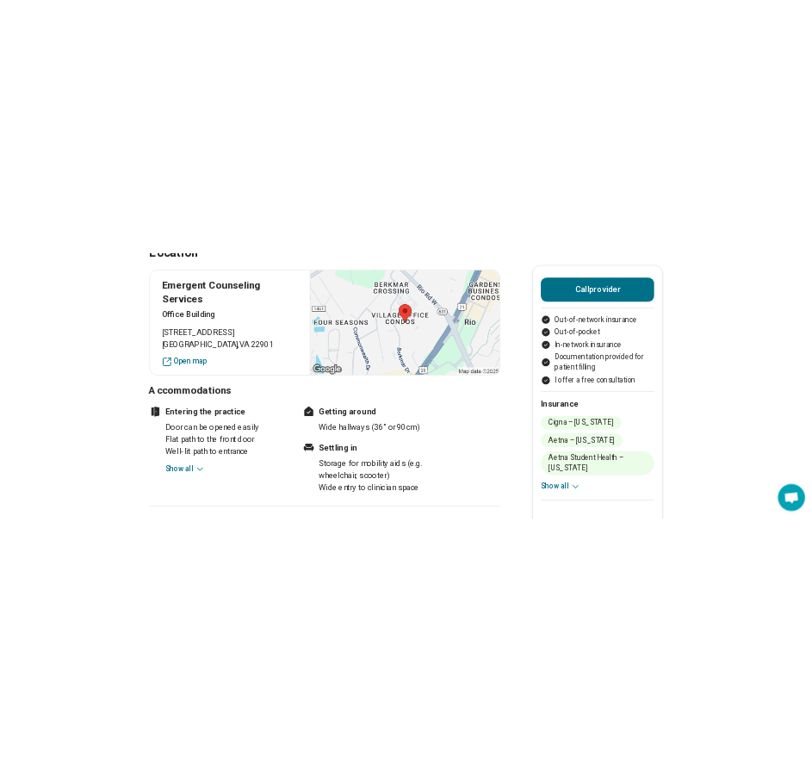
scroll to position [1292, 0]
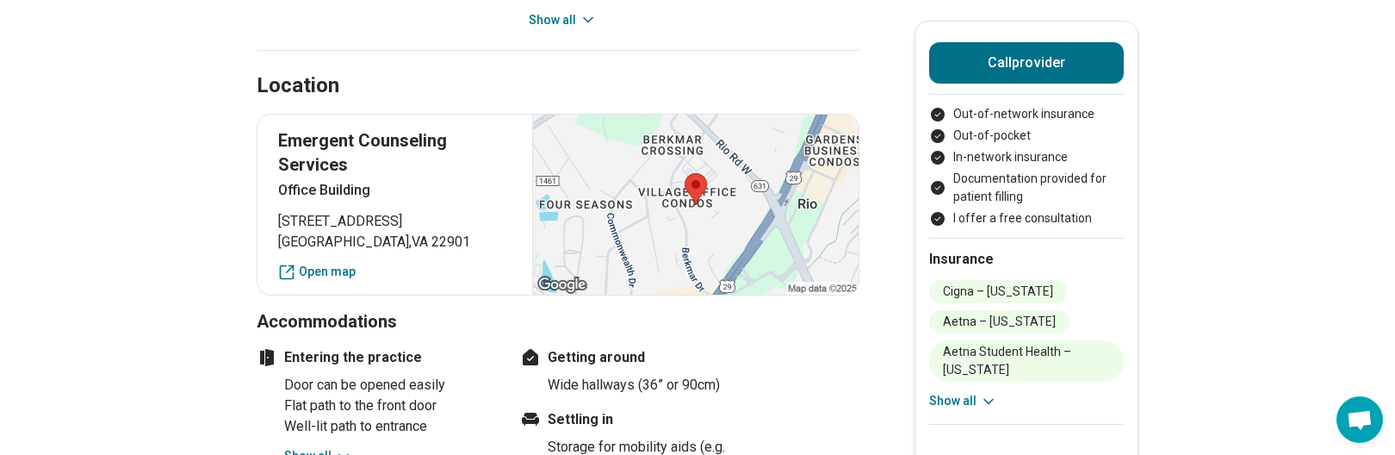
click at [1295, 253] on main "[PERSON_NAME] ([PERSON_NAME]) [PERSON_NAME] ( She/Her/Hers ) Licensed Clinical …" at bounding box center [697, 129] width 1395 height 2705
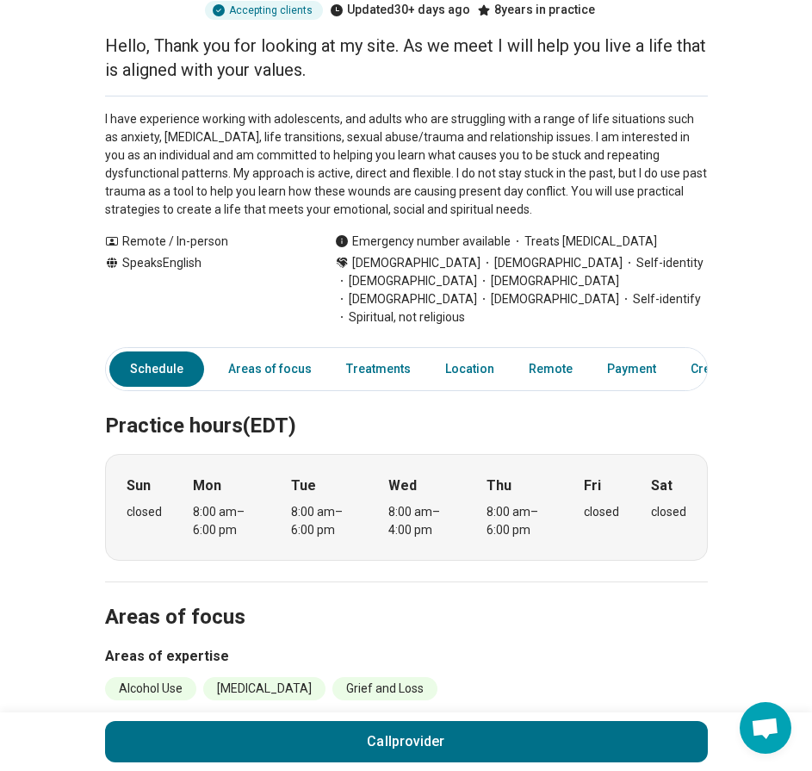
scroll to position [0, 0]
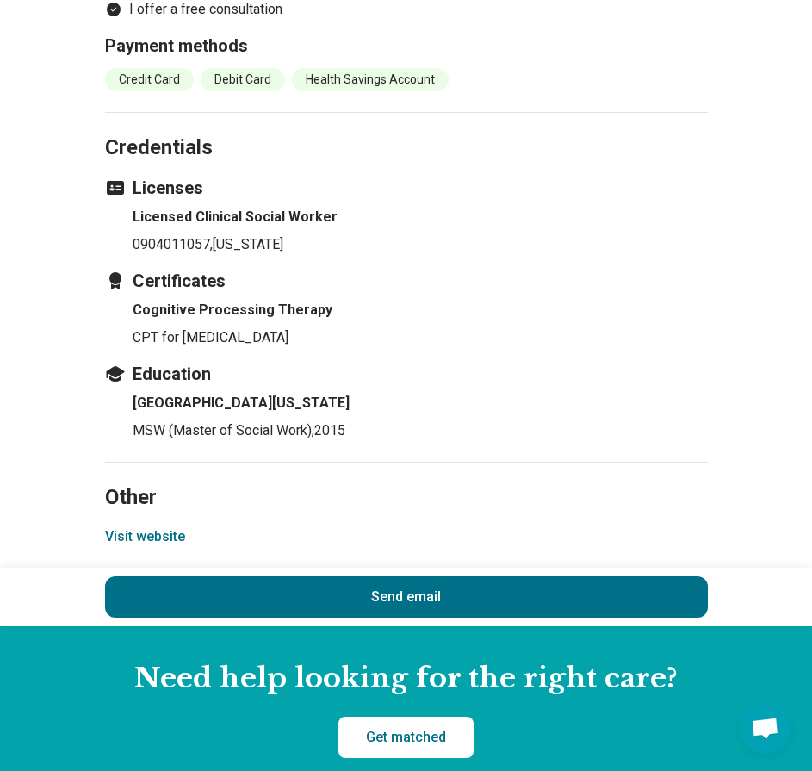
scroll to position [1981, 0]
